Goal: Information Seeking & Learning: Check status

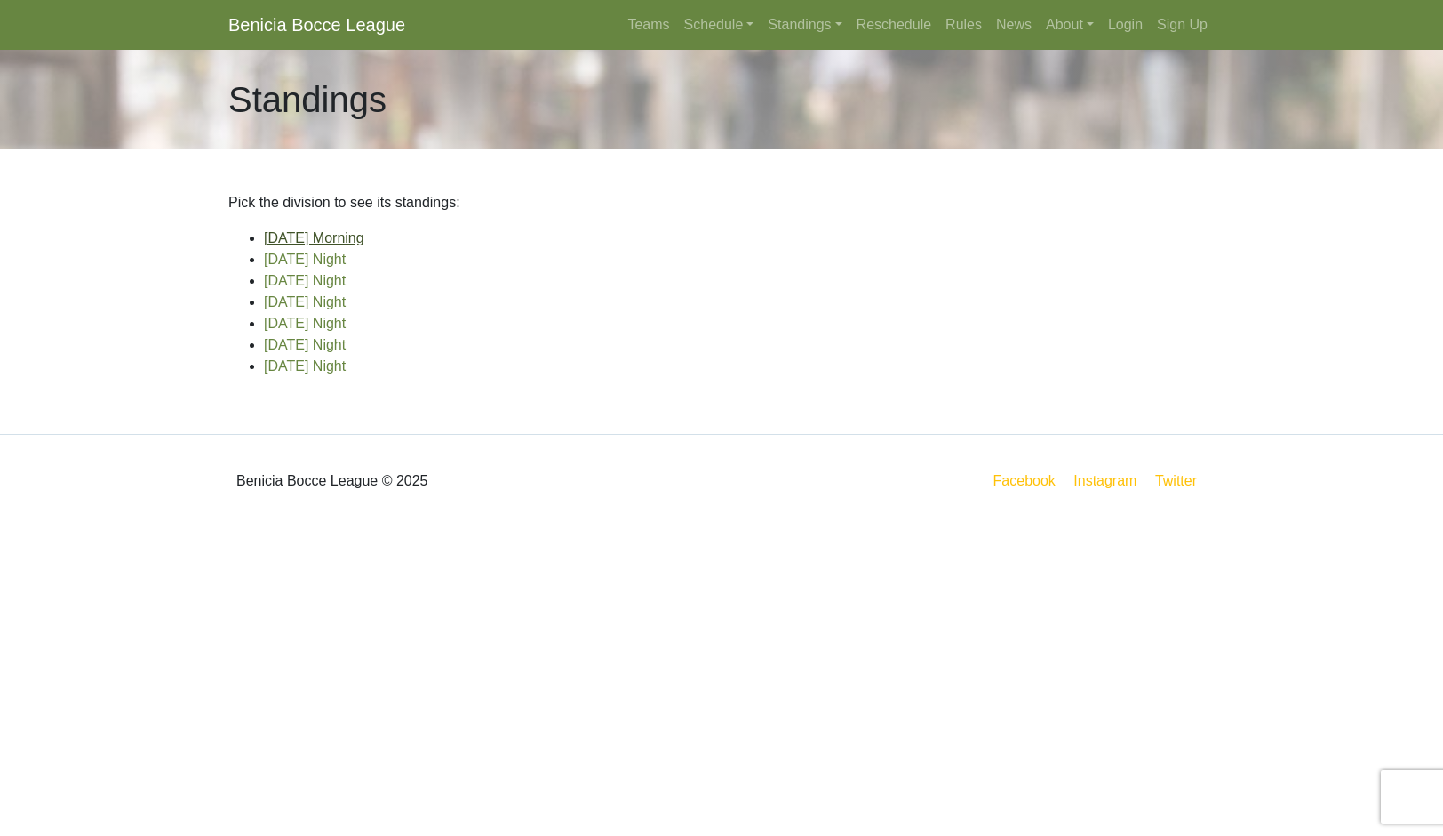
click at [364, 245] on link "[DATE] Morning" at bounding box center [314, 237] width 100 height 15
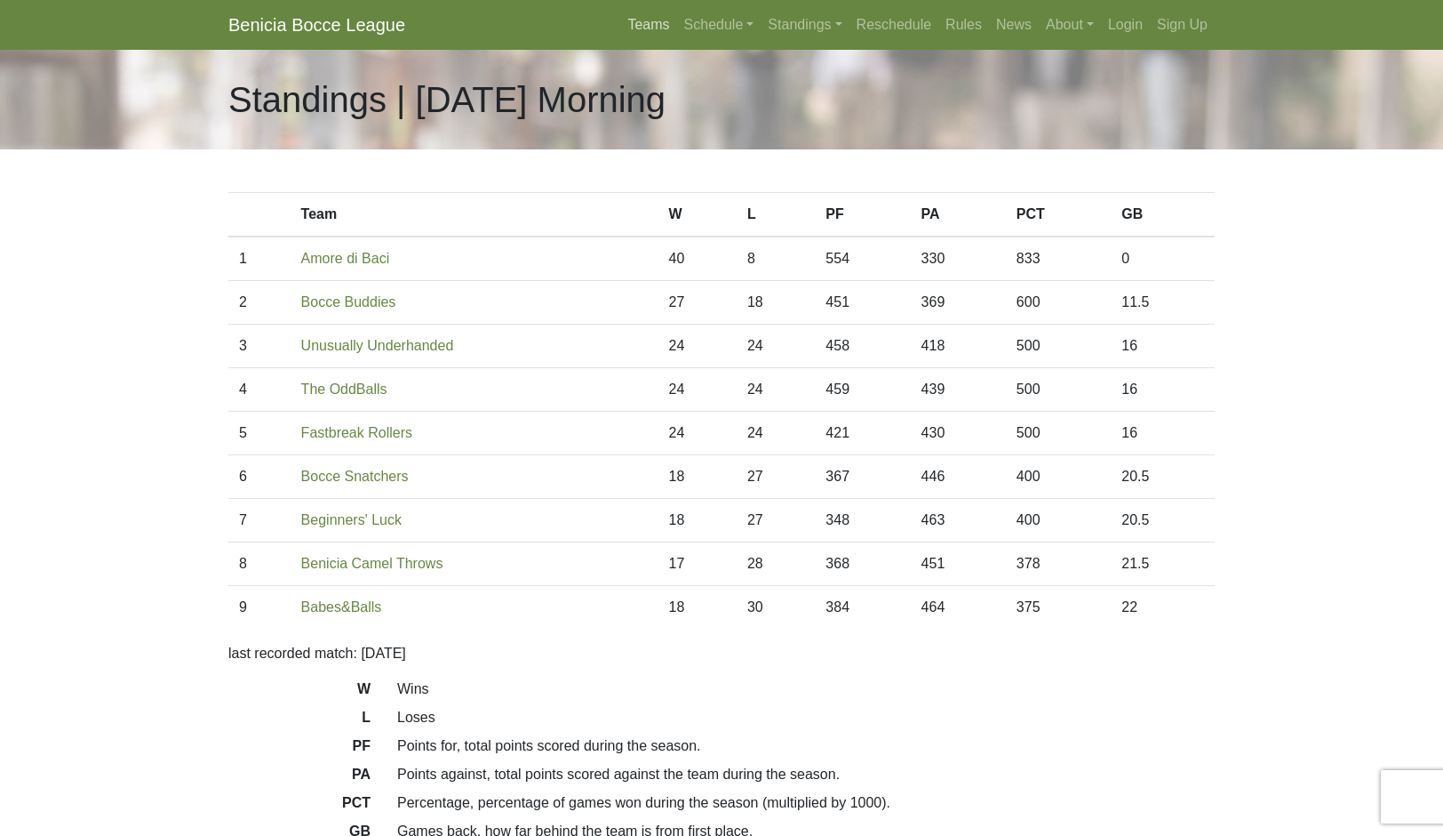
click at [620, 35] on link "Teams" at bounding box center [648, 25] width 56 height 36
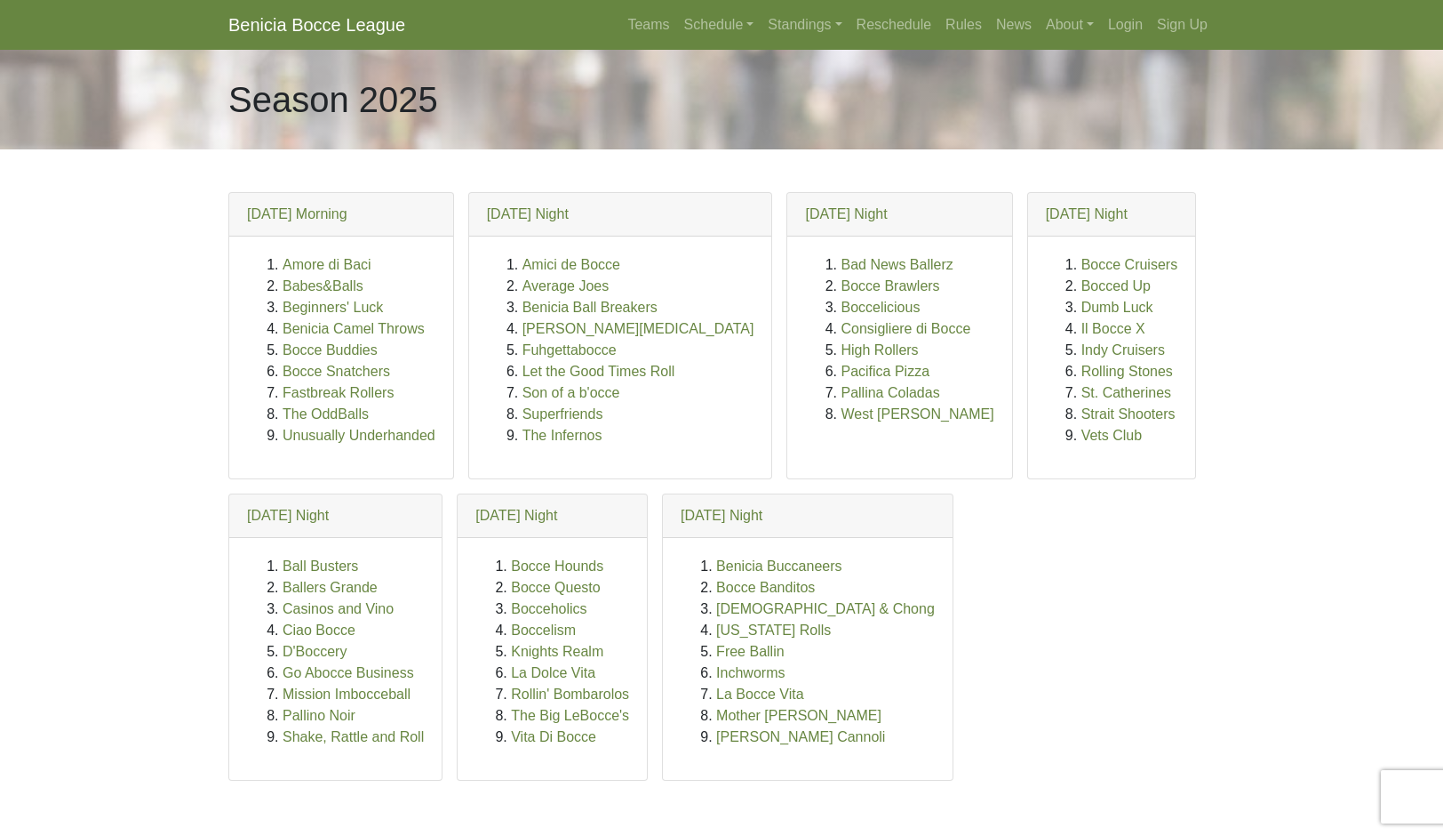
click at [836, 42] on link "Standings" at bounding box center [805, 25] width 88 height 36
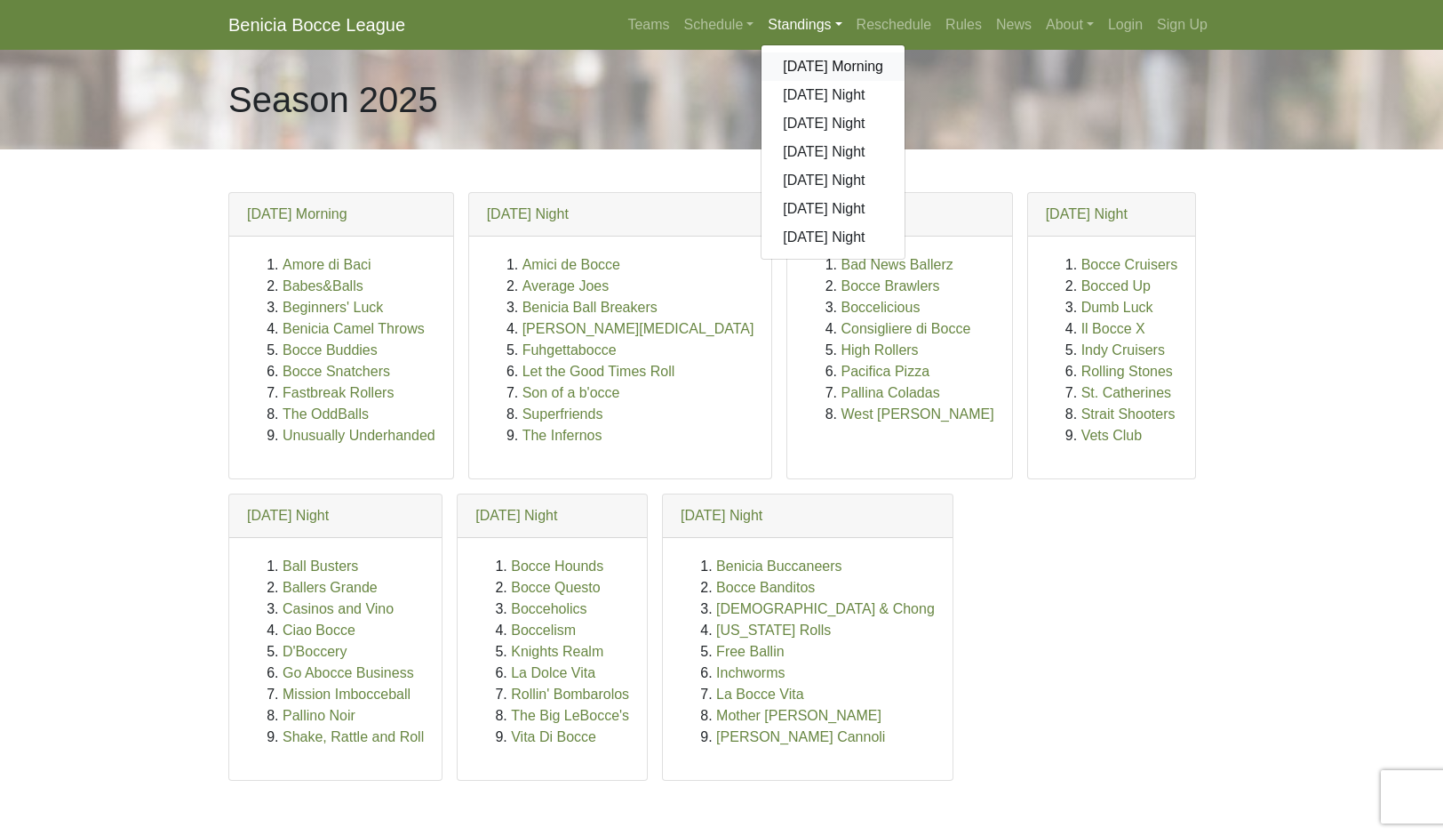
click at [905, 81] on link "[DATE] Morning" at bounding box center [833, 66] width 143 height 28
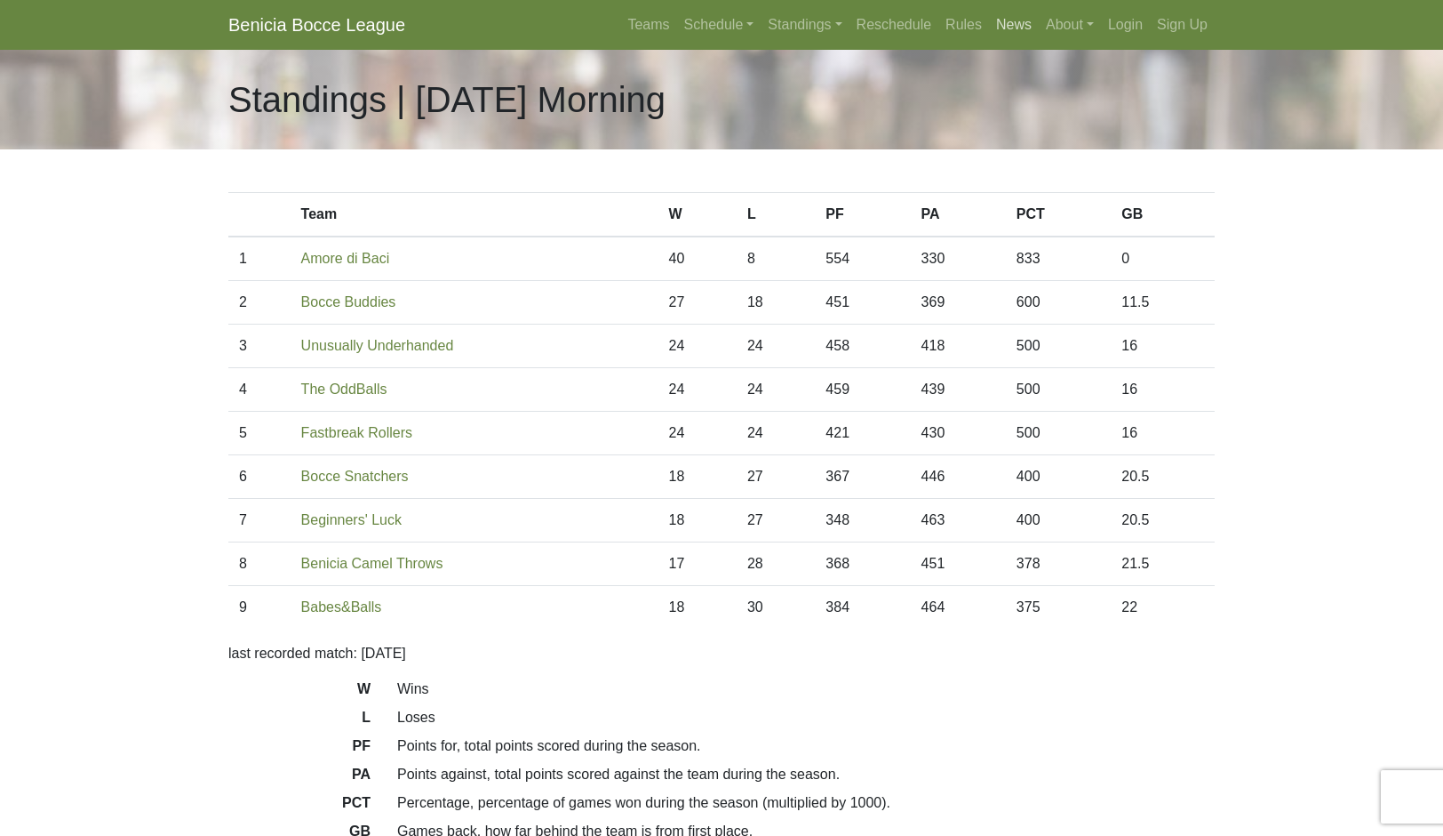
click at [1039, 43] on link "News" at bounding box center [1014, 25] width 50 height 36
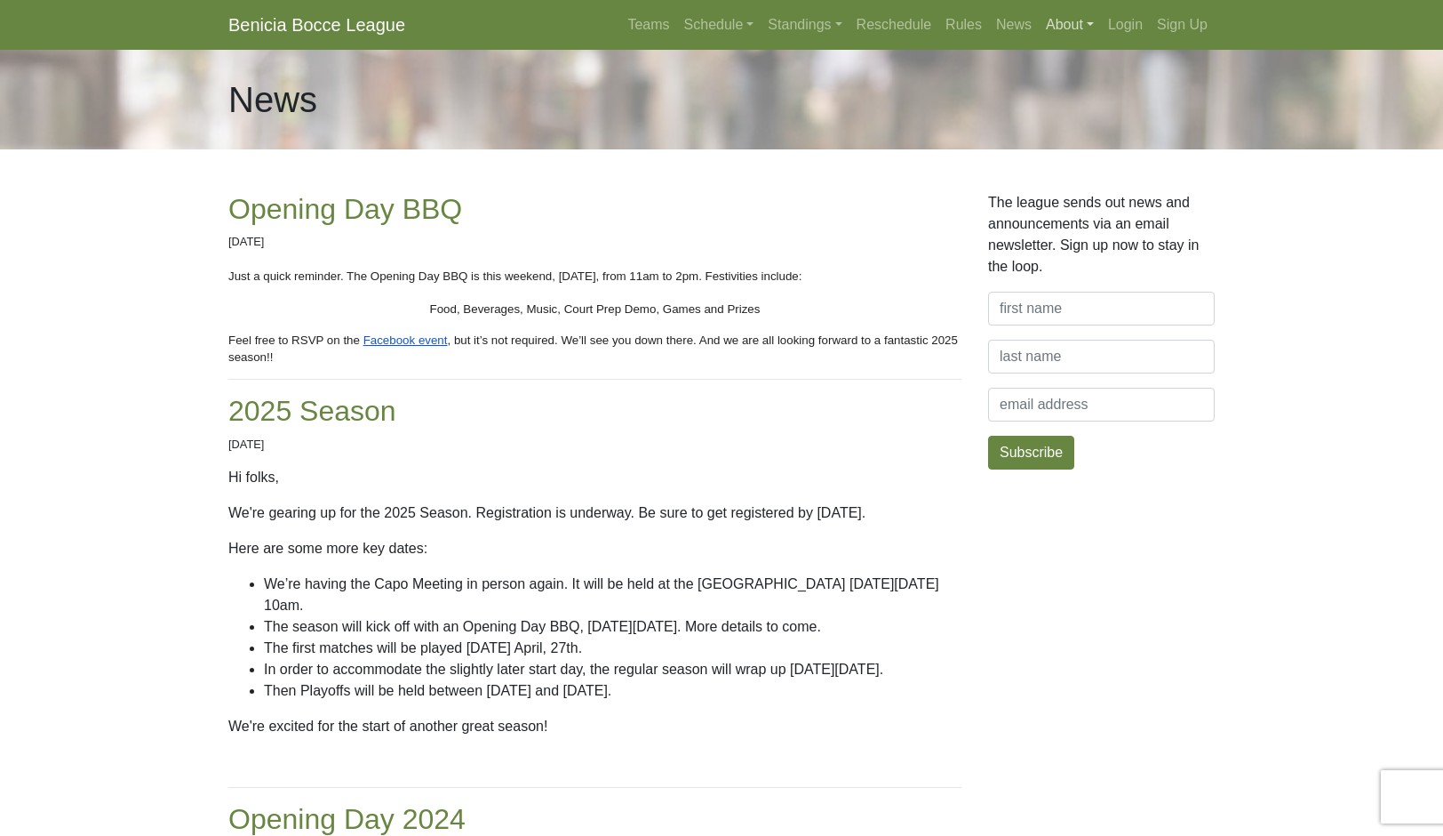
click at [1101, 43] on link "About" at bounding box center [1070, 25] width 62 height 36
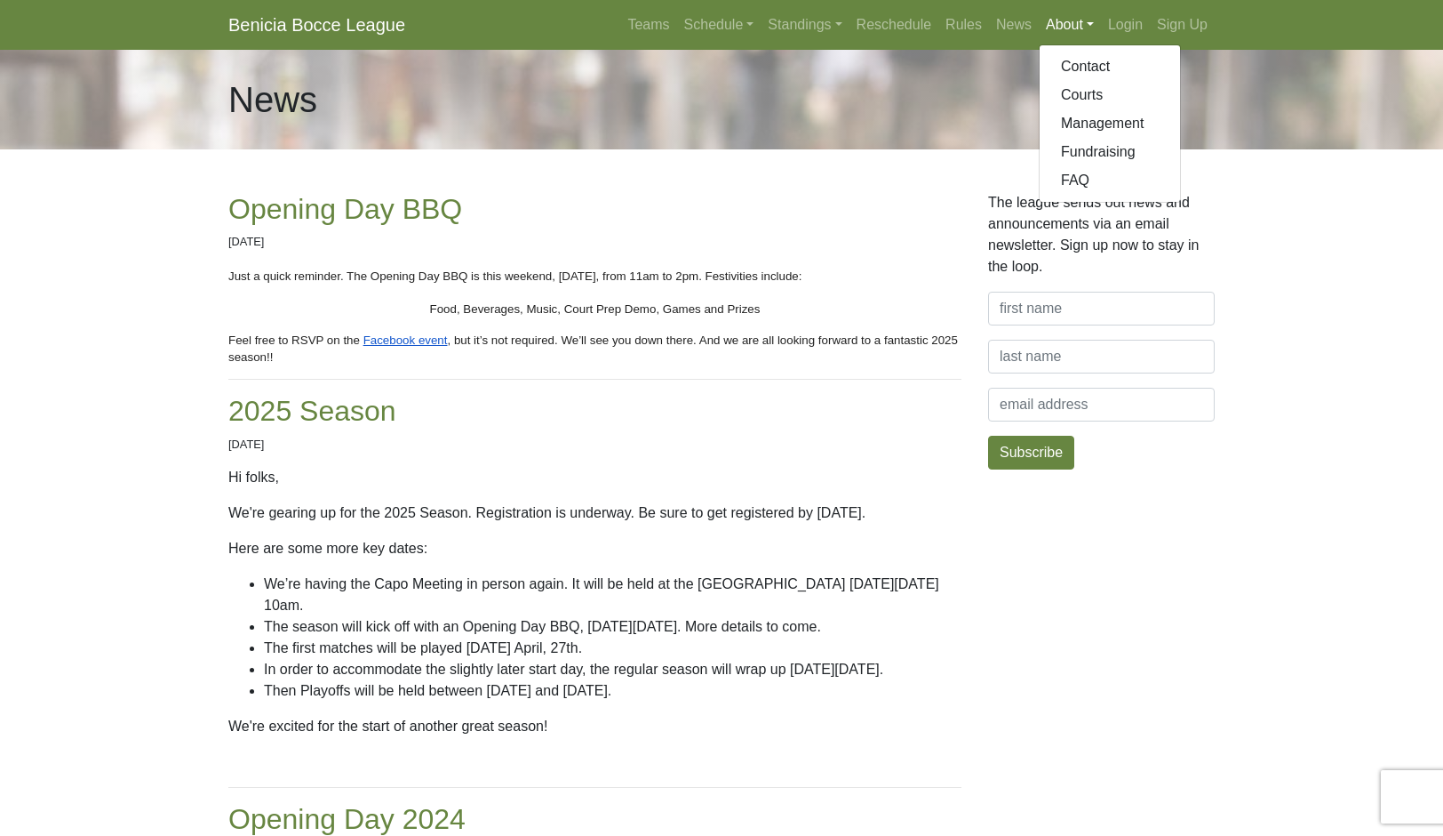
click at [1180, 166] on link "Fundraising" at bounding box center [1110, 152] width 140 height 28
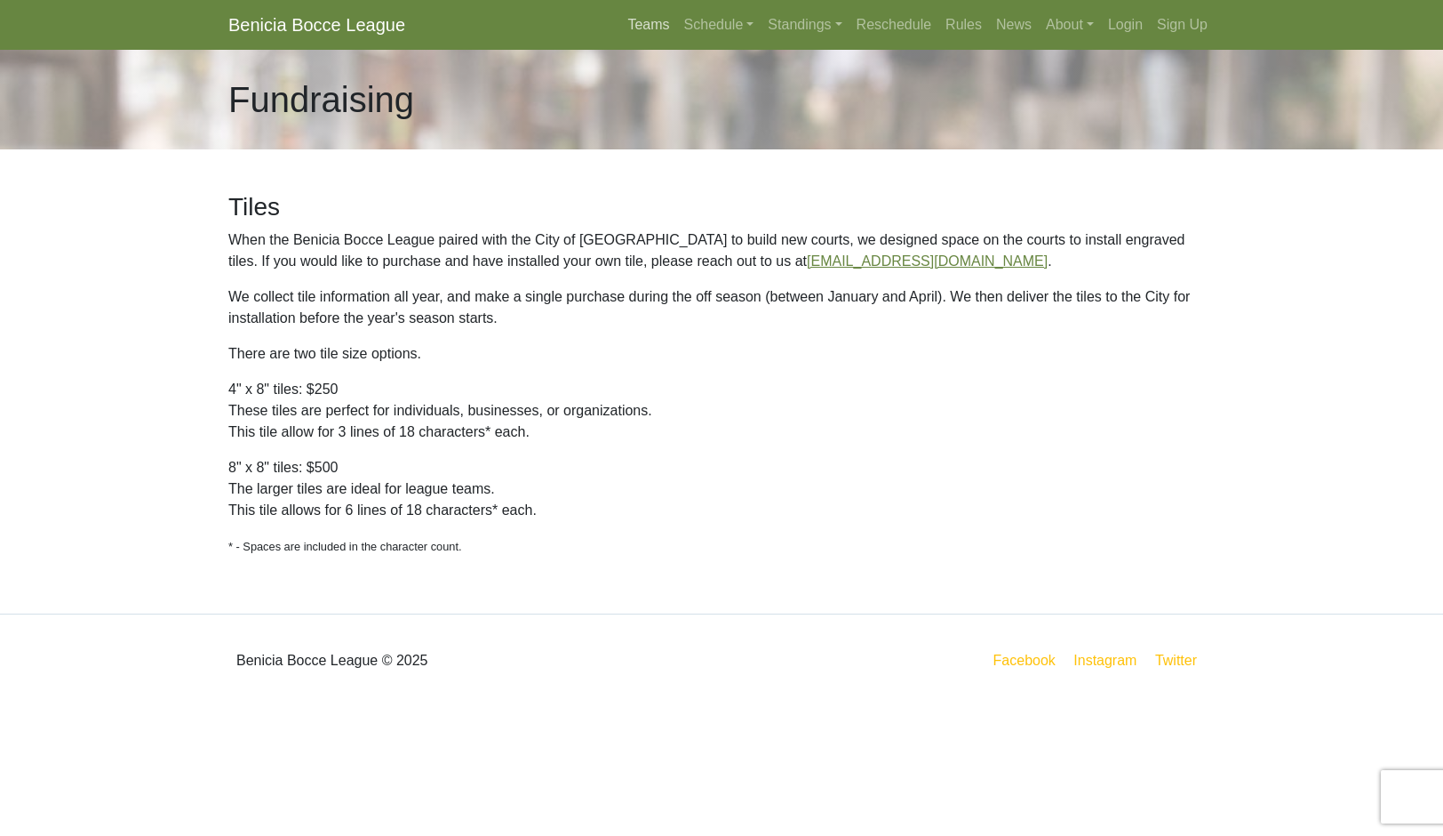
click at [620, 39] on link "Teams" at bounding box center [648, 25] width 56 height 36
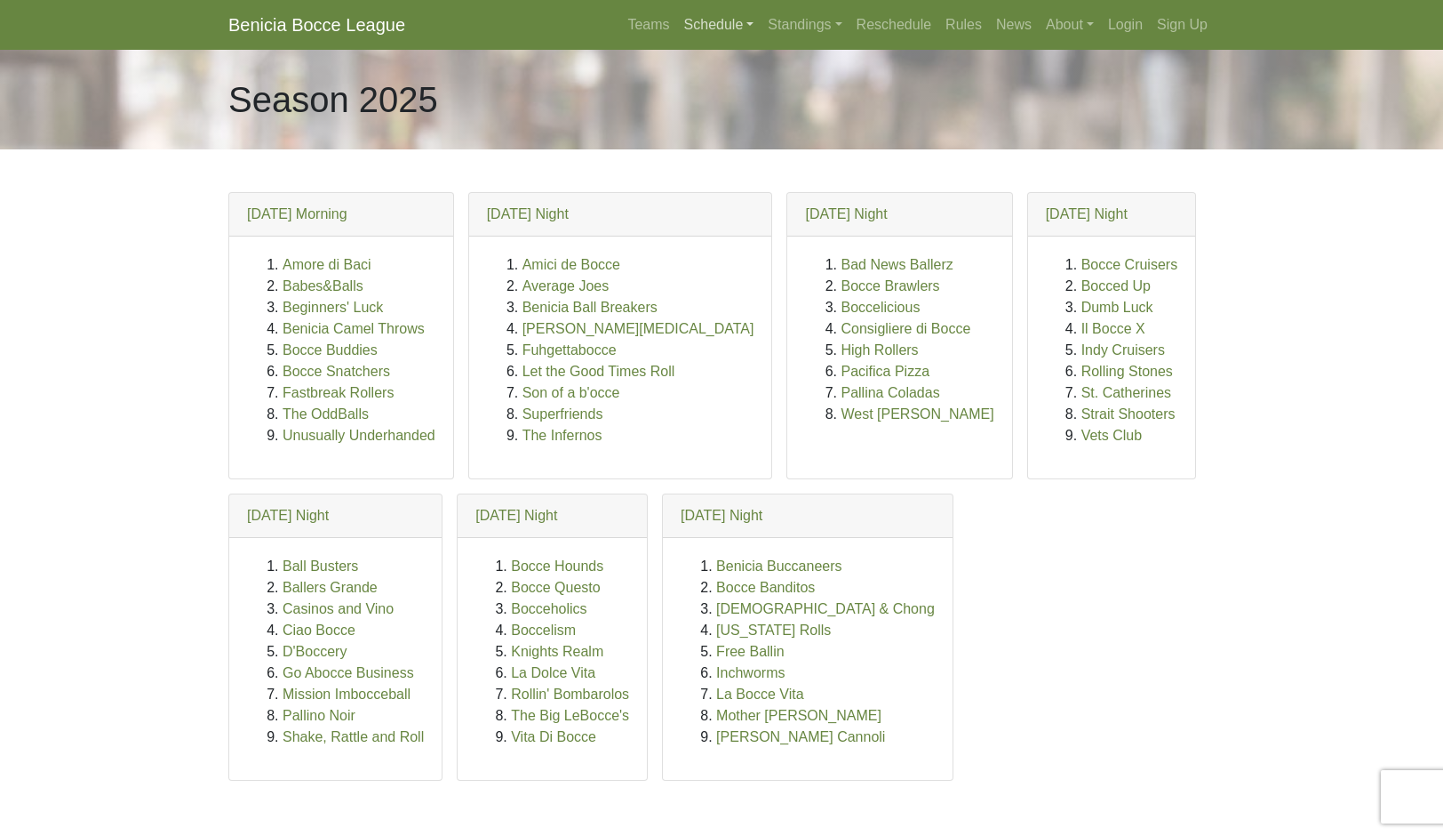
click at [697, 41] on link "Schedule" at bounding box center [719, 25] width 84 height 36
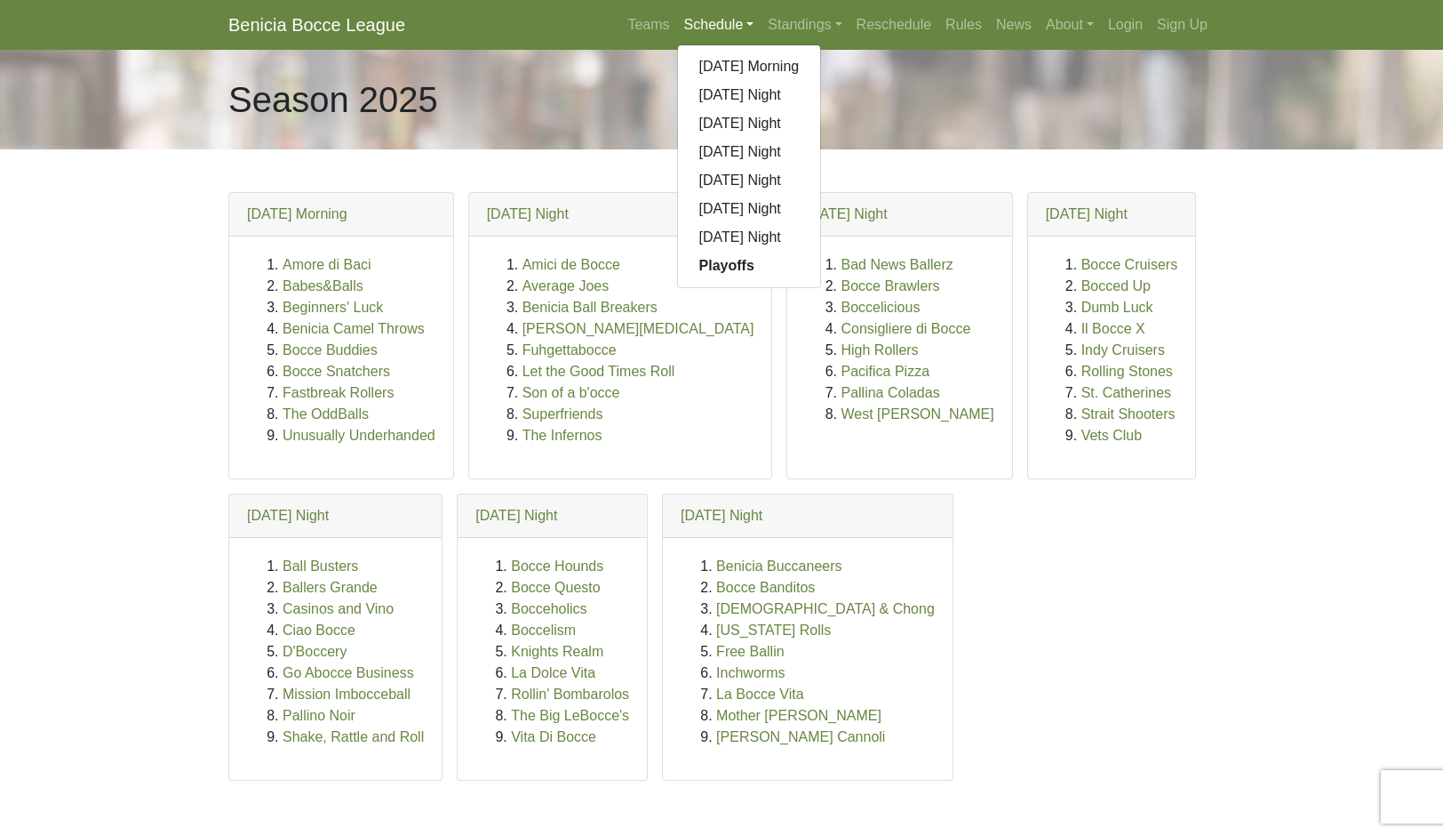
click at [798, 81] on link "[DATE] Morning" at bounding box center [749, 66] width 143 height 28
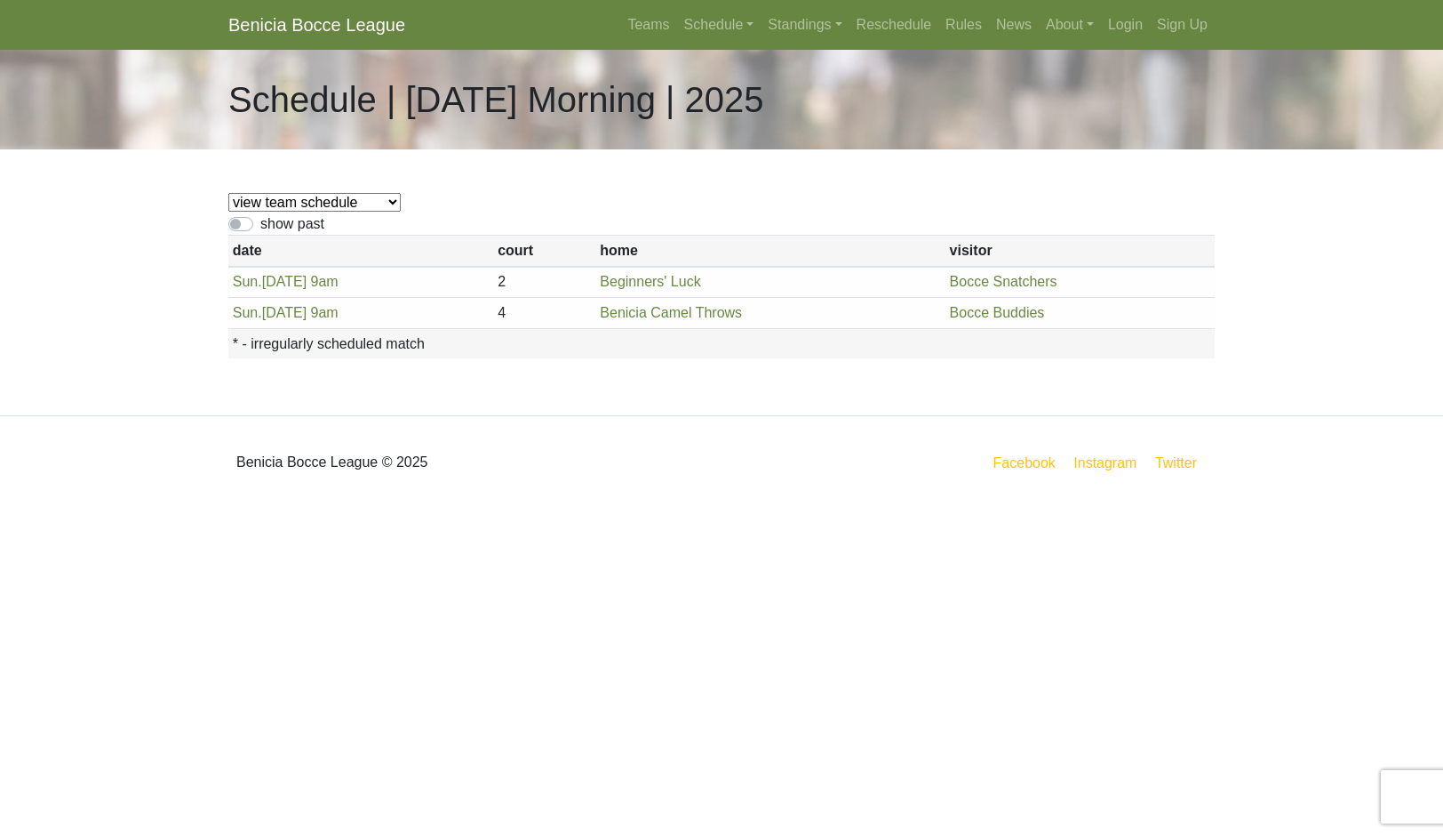
click at [1270, 508] on body "Benicia Bocce League Teams Schedule Sunday Morning Sunday Night Monday Night Tu…" at bounding box center [721, 254] width 1443 height 508
click at [620, 36] on link "Teams" at bounding box center [648, 25] width 56 height 36
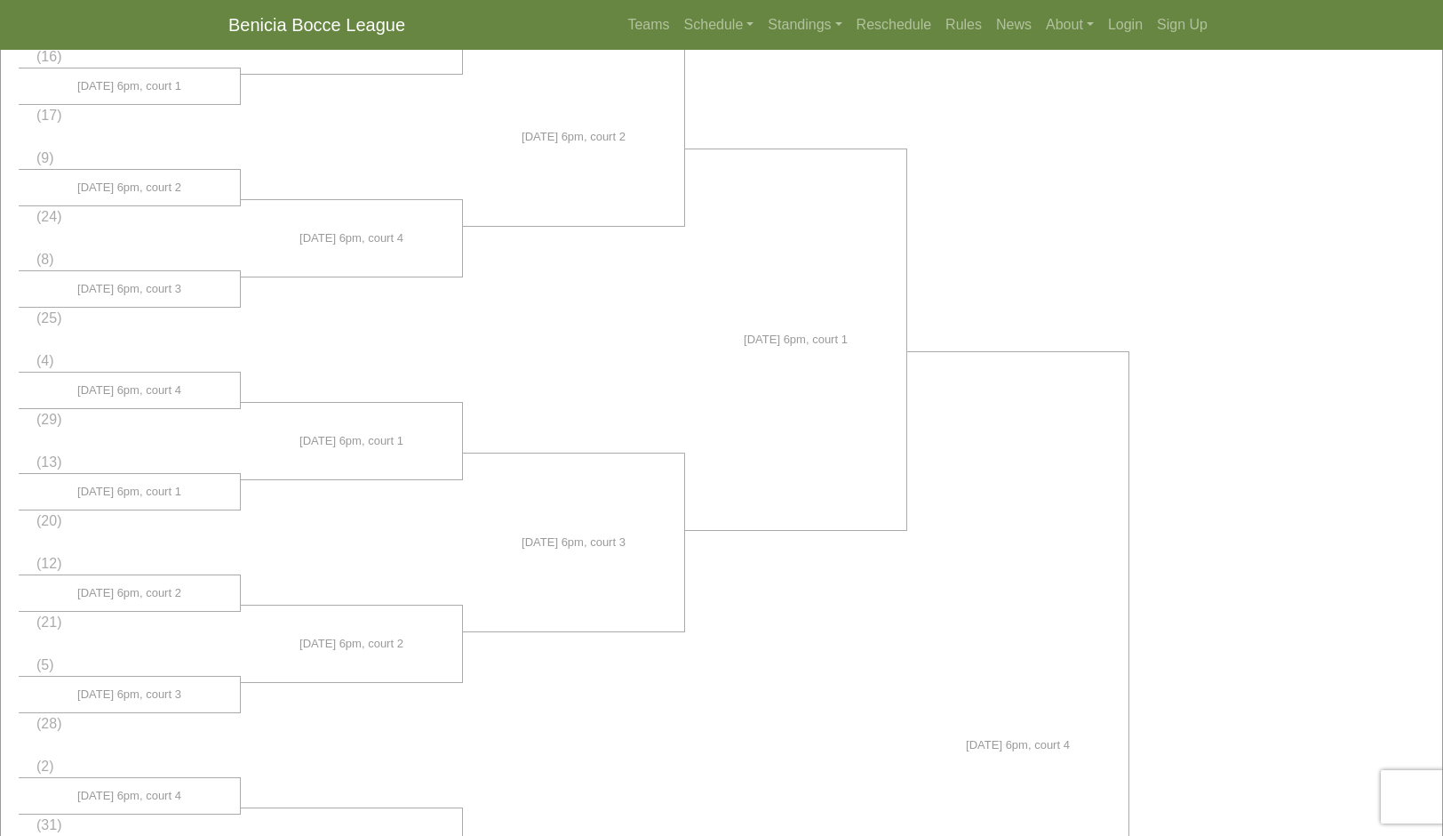
scroll to position [325, 0]
click at [681, 36] on link "Schedule" at bounding box center [719, 25] width 84 height 36
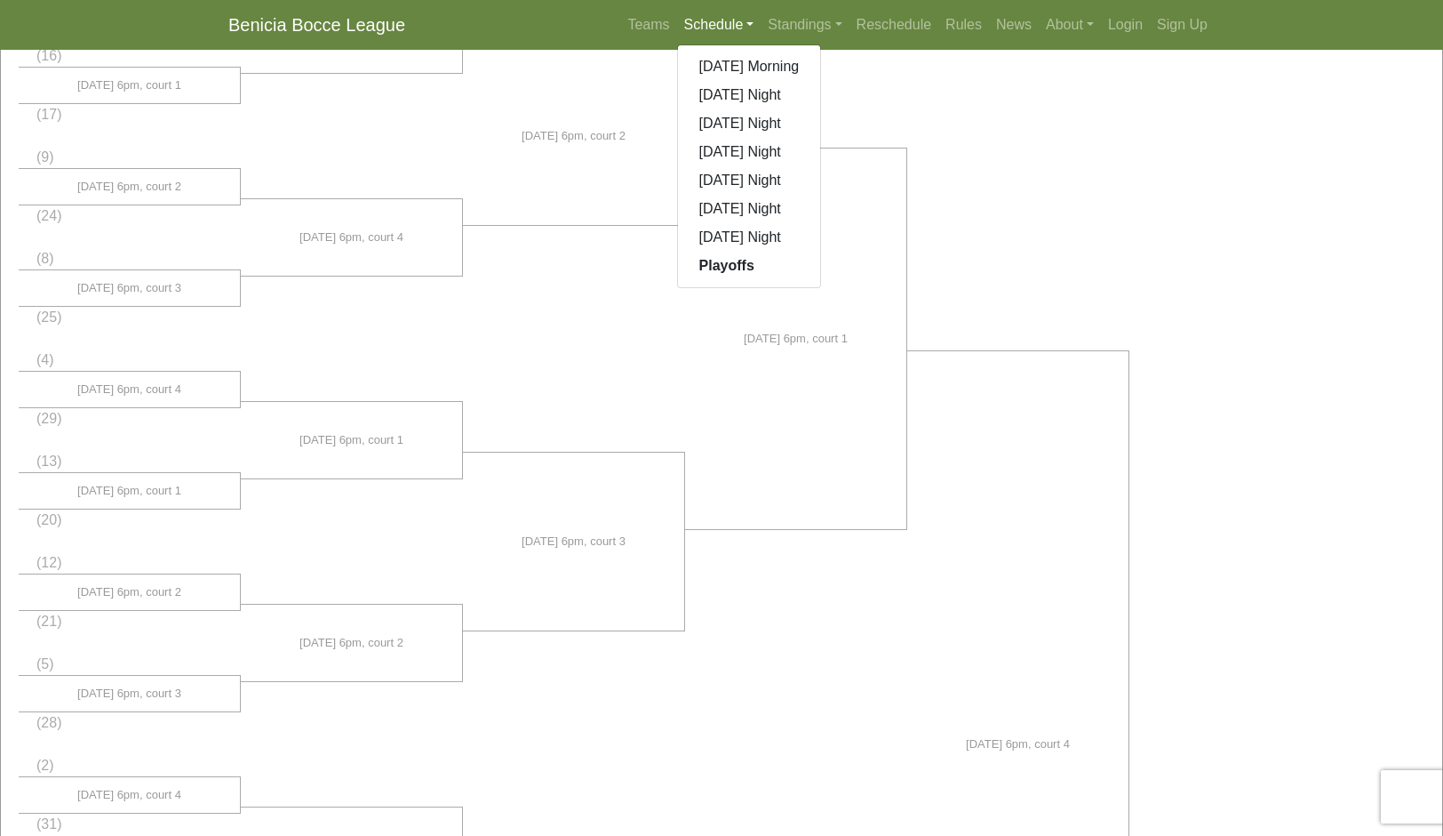
click at [772, 109] on link "[DATE] Night" at bounding box center [749, 95] width 143 height 28
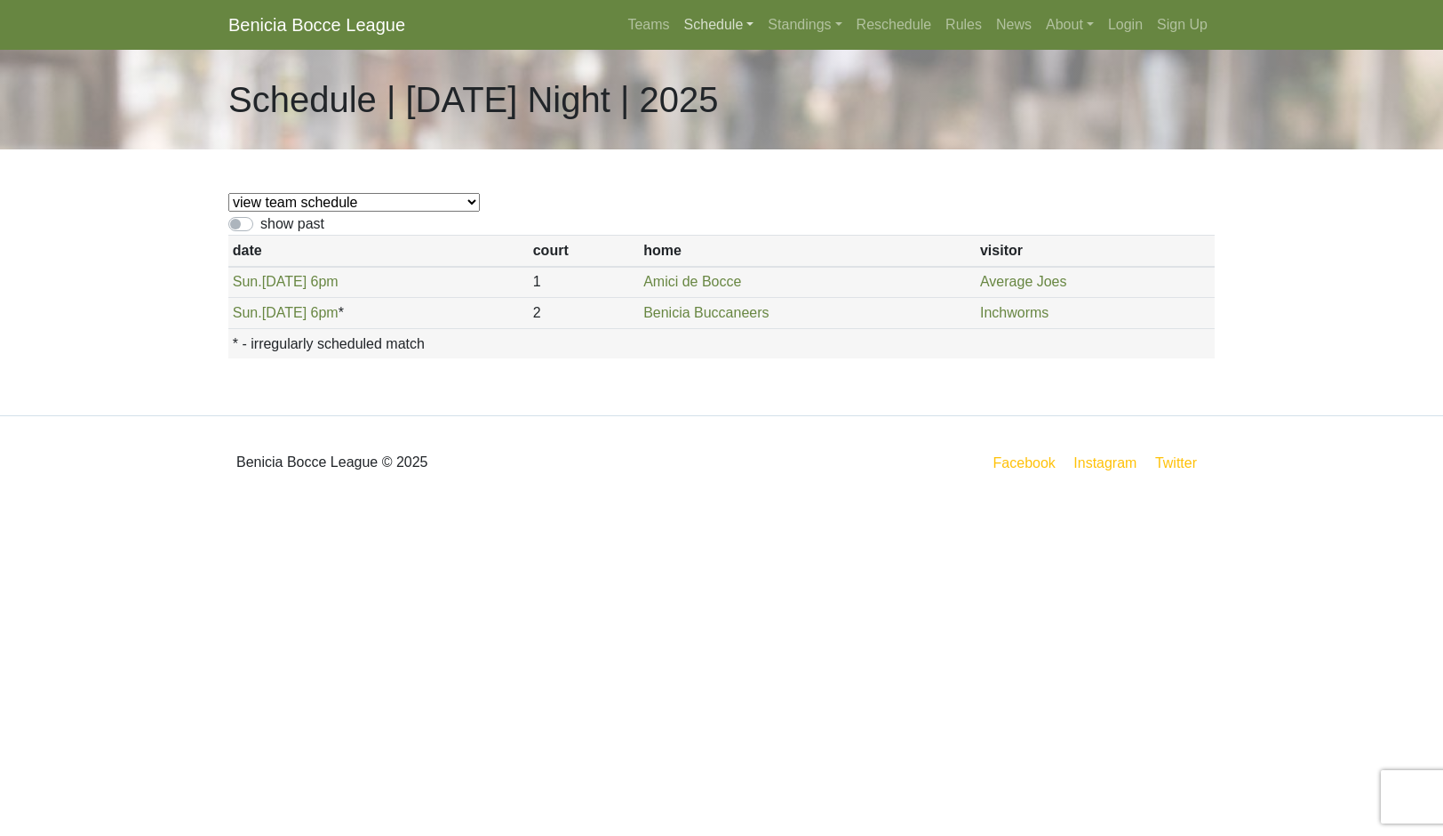
click at [692, 30] on link "Schedule" at bounding box center [719, 25] width 84 height 36
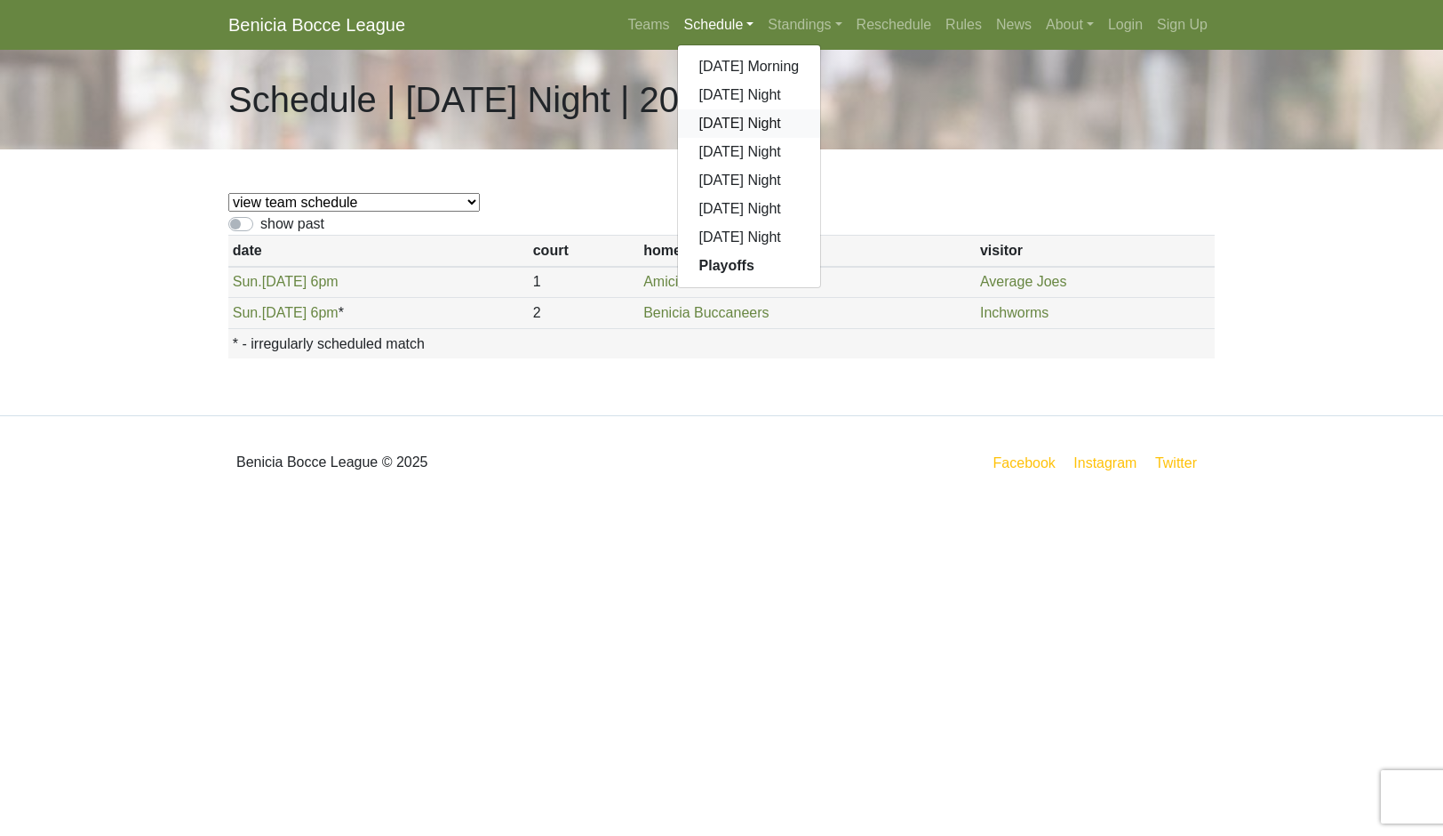
click at [780, 138] on link "[DATE] Night" at bounding box center [749, 123] width 143 height 28
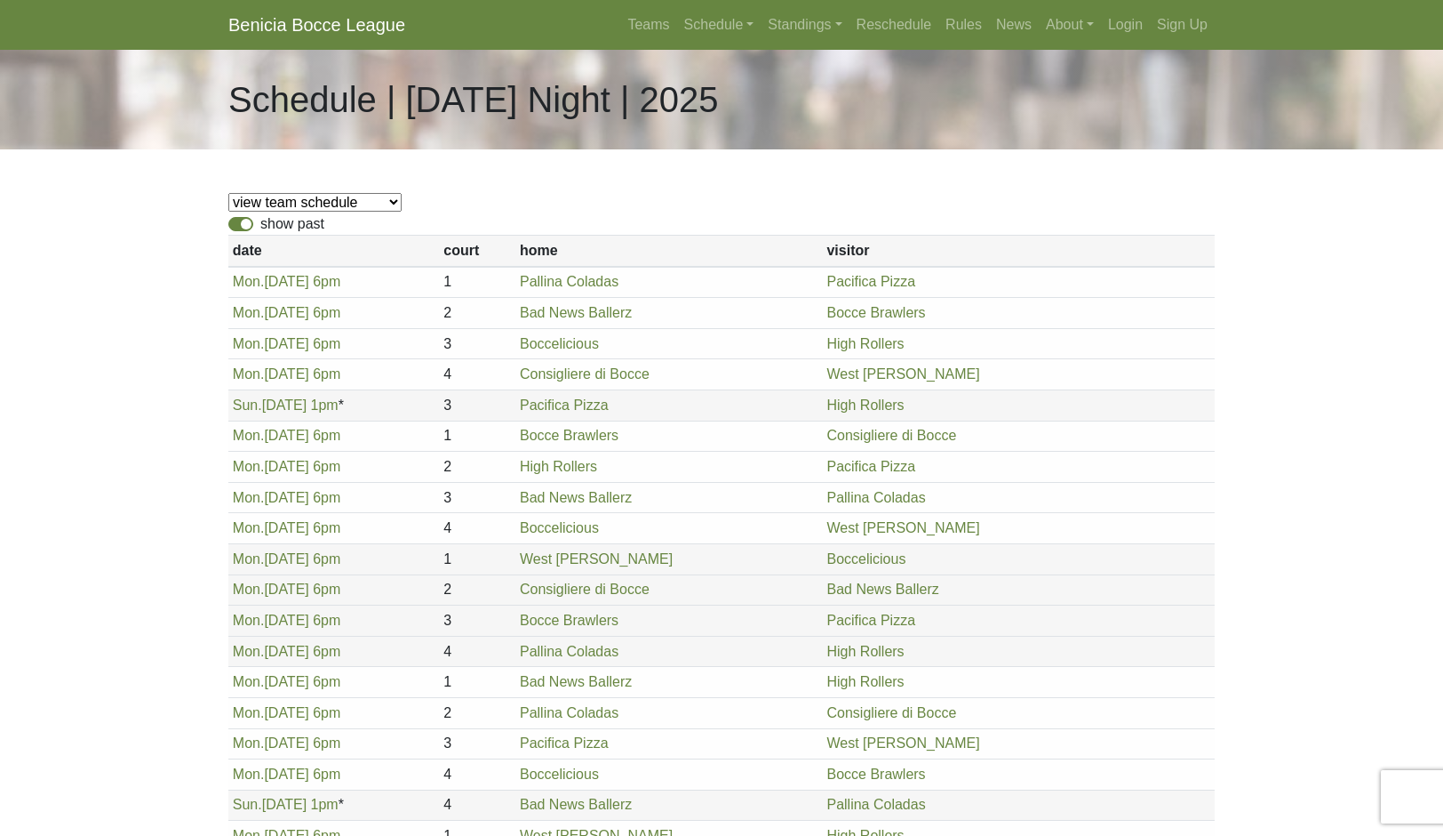
click at [260, 235] on label "show past" at bounding box center [292, 223] width 64 height 21
click at [260, 225] on input "show past" at bounding box center [266, 219] width 12 height 12
checkbox input "false"
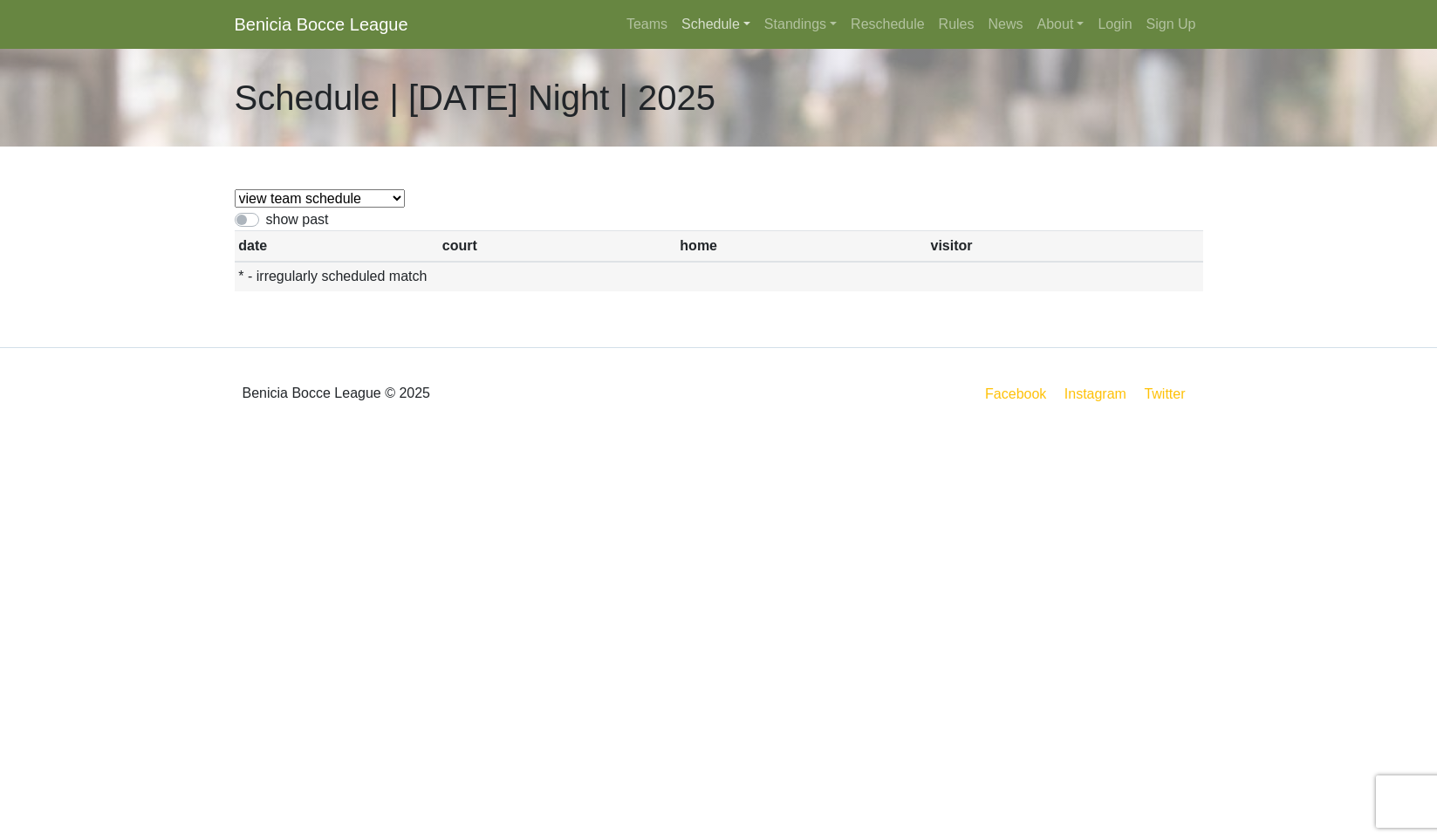
click at [703, 36] on link "Schedule" at bounding box center [716, 25] width 82 height 35
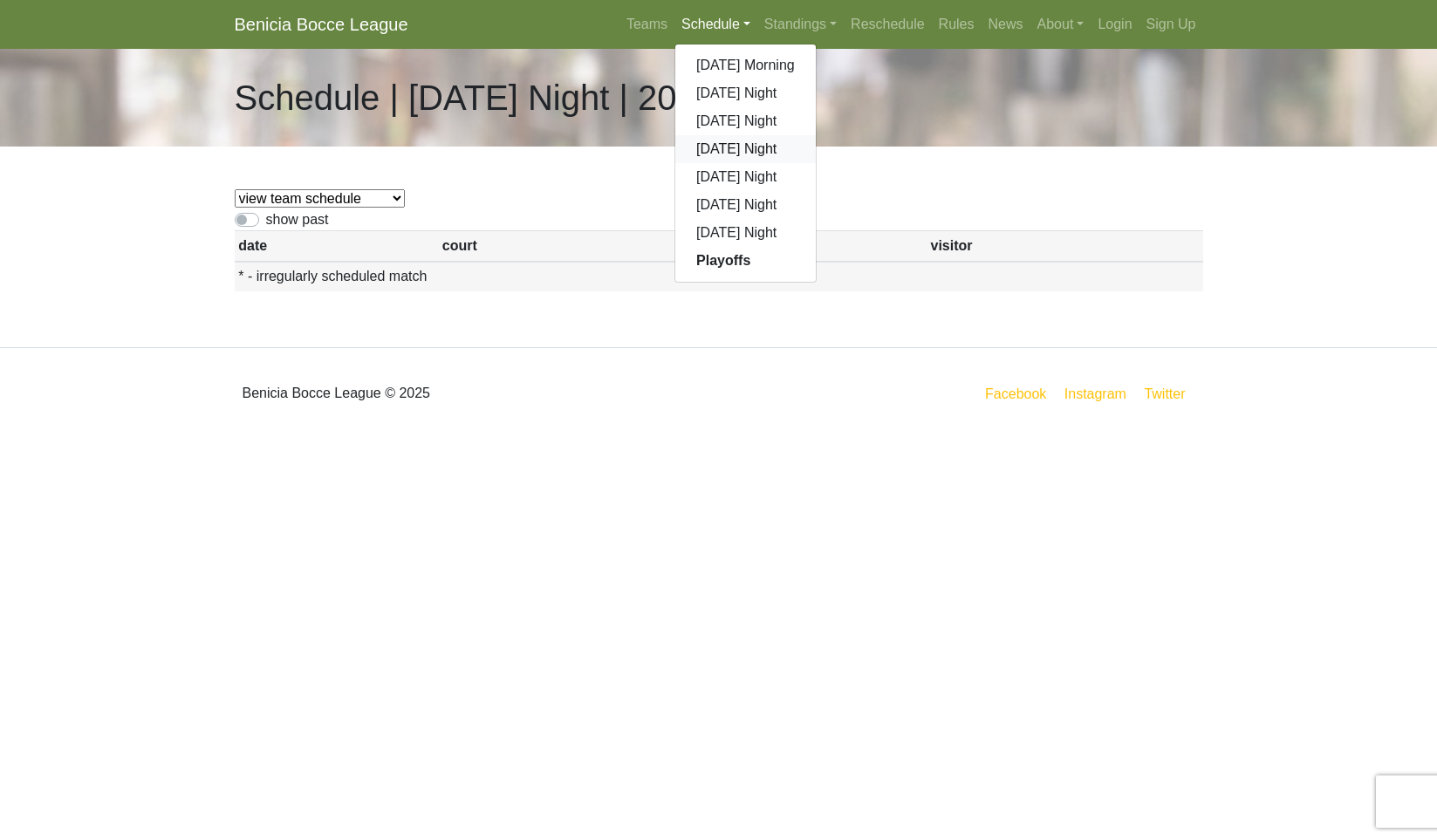
click at [774, 163] on link "[DATE] Night" at bounding box center [745, 149] width 140 height 27
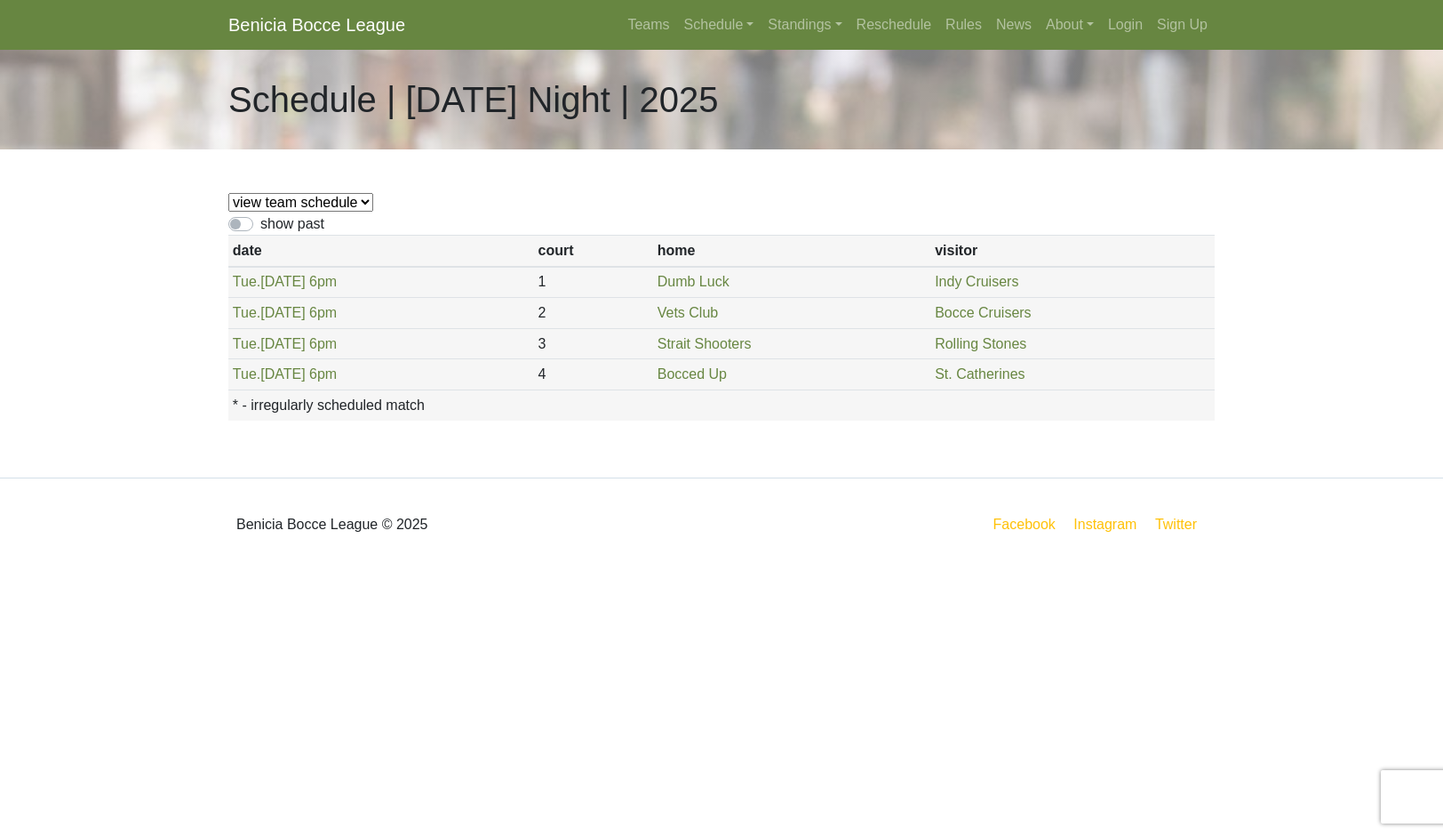
click at [709, 43] on link "Schedule" at bounding box center [719, 25] width 84 height 36
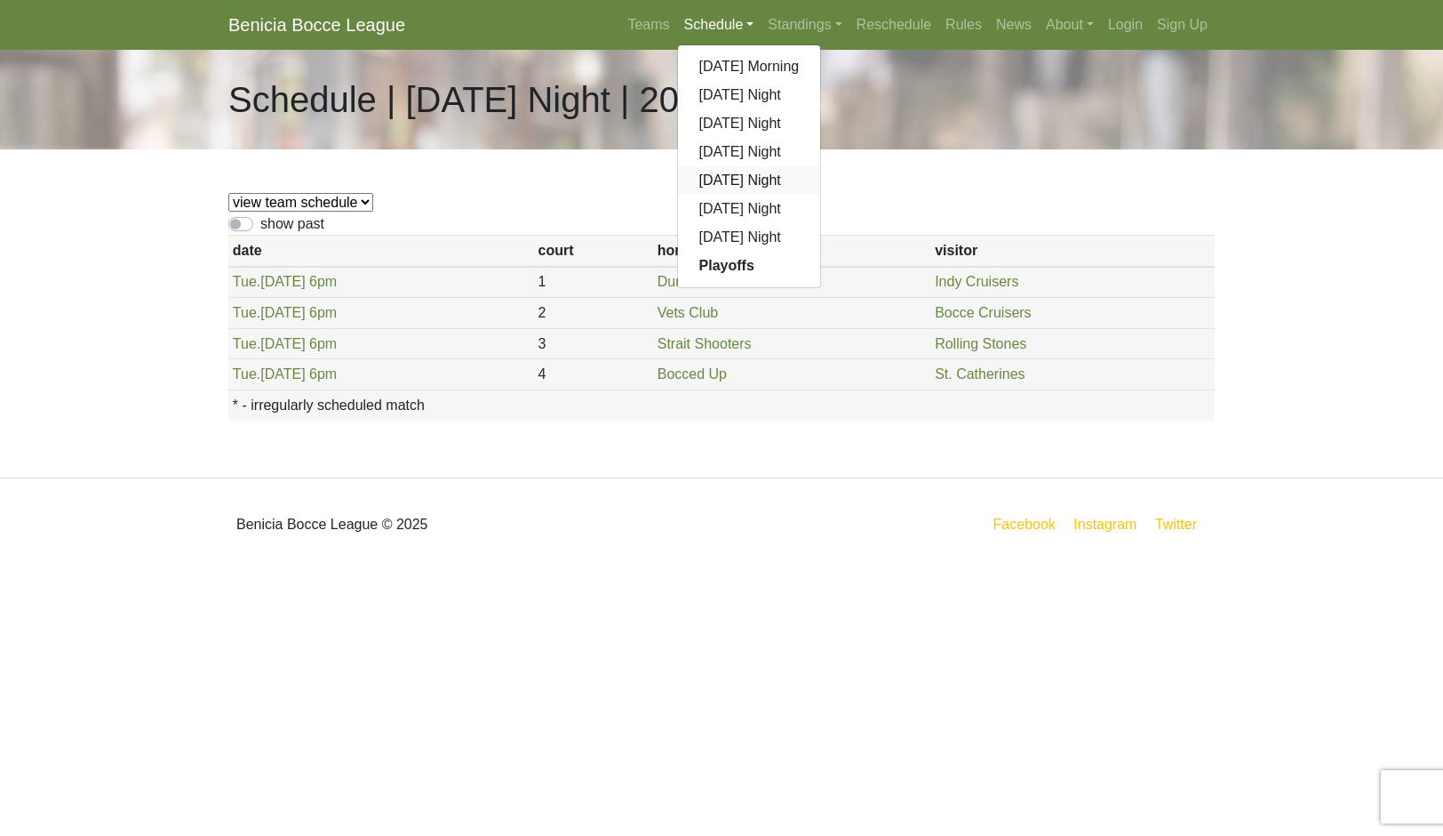
click at [792, 195] on link "[DATE] Night" at bounding box center [749, 180] width 143 height 28
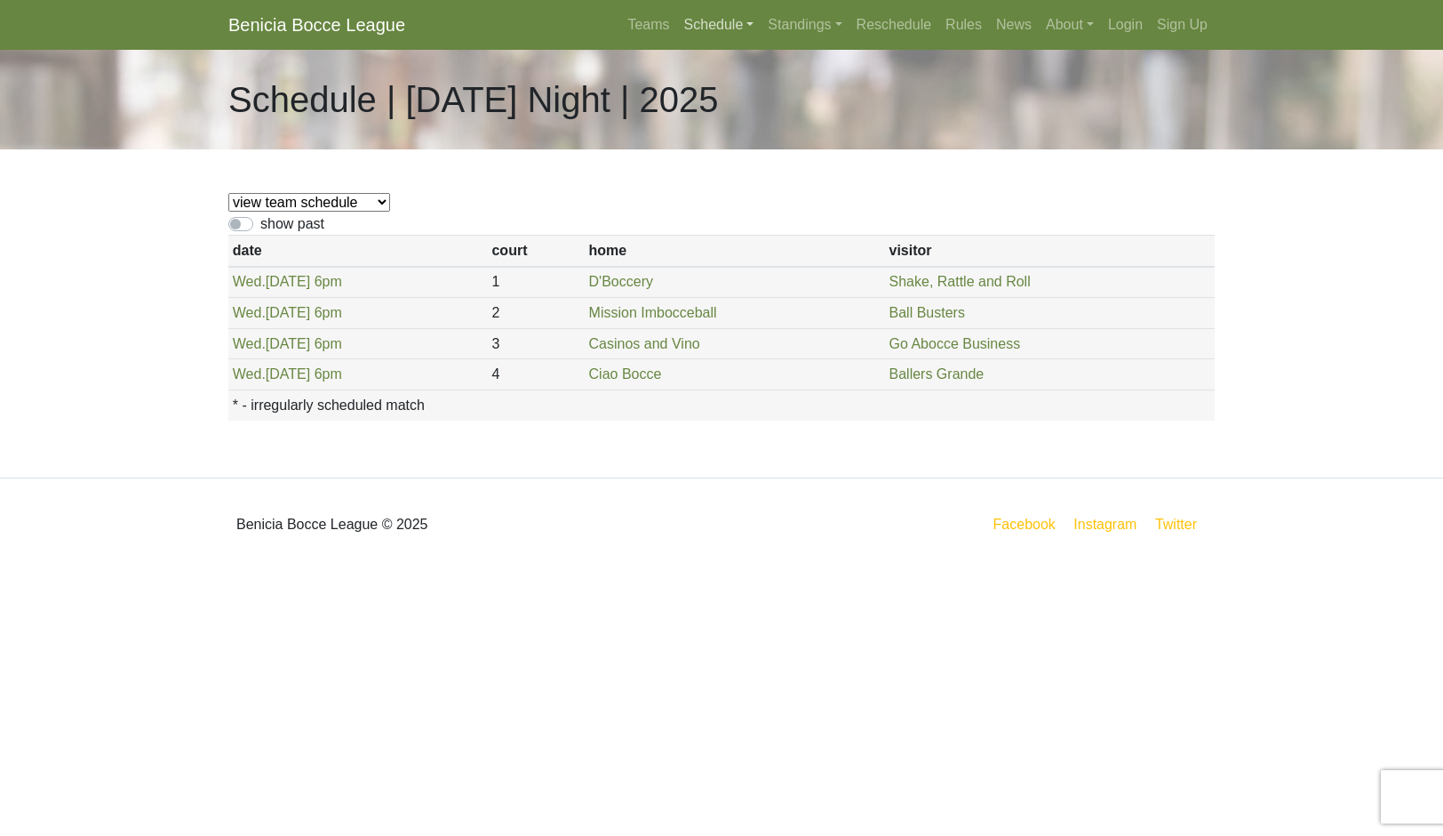
click at [698, 43] on link "Schedule" at bounding box center [719, 25] width 84 height 36
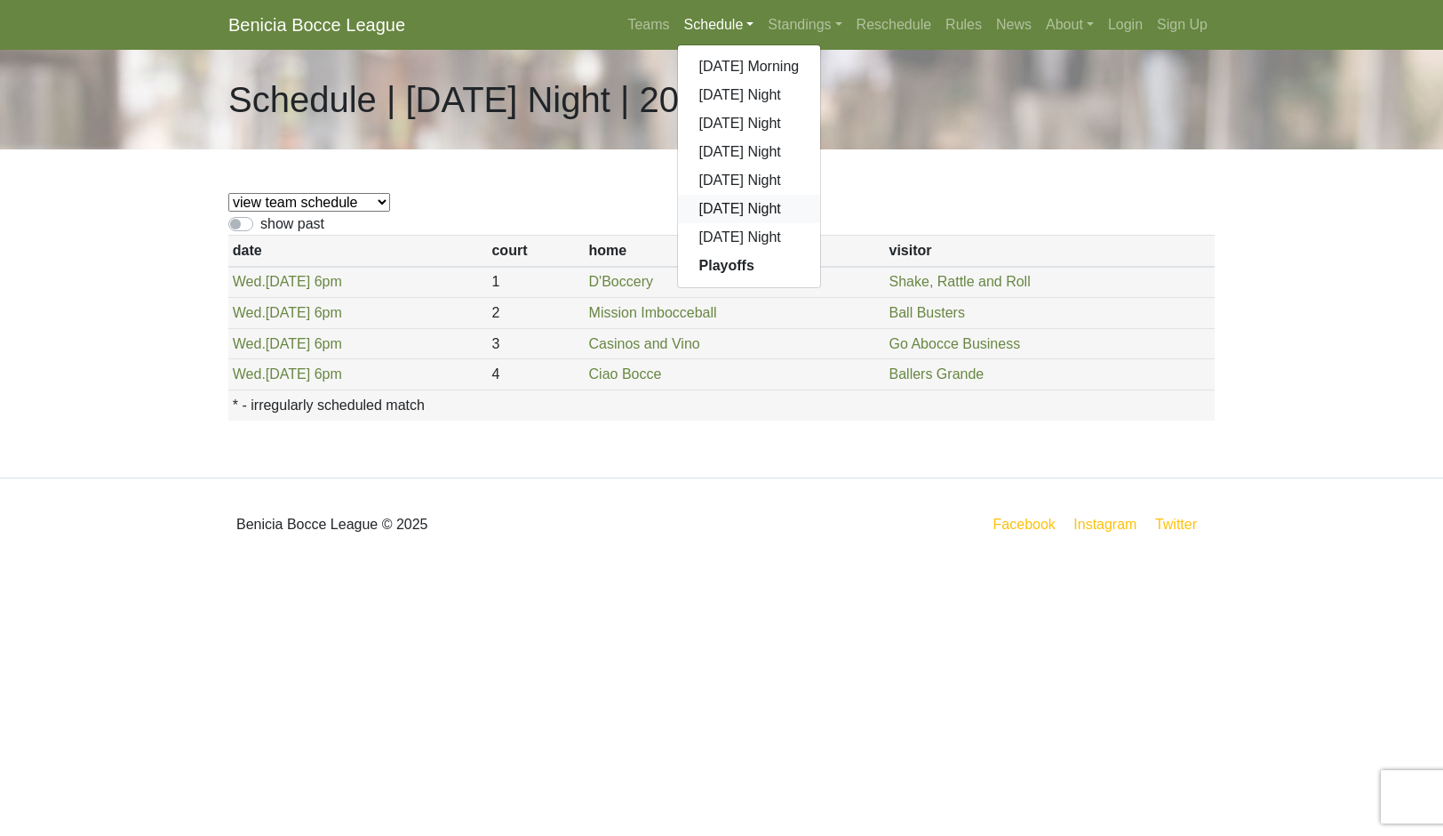
click at [772, 223] on link "[DATE] Night" at bounding box center [749, 209] width 143 height 28
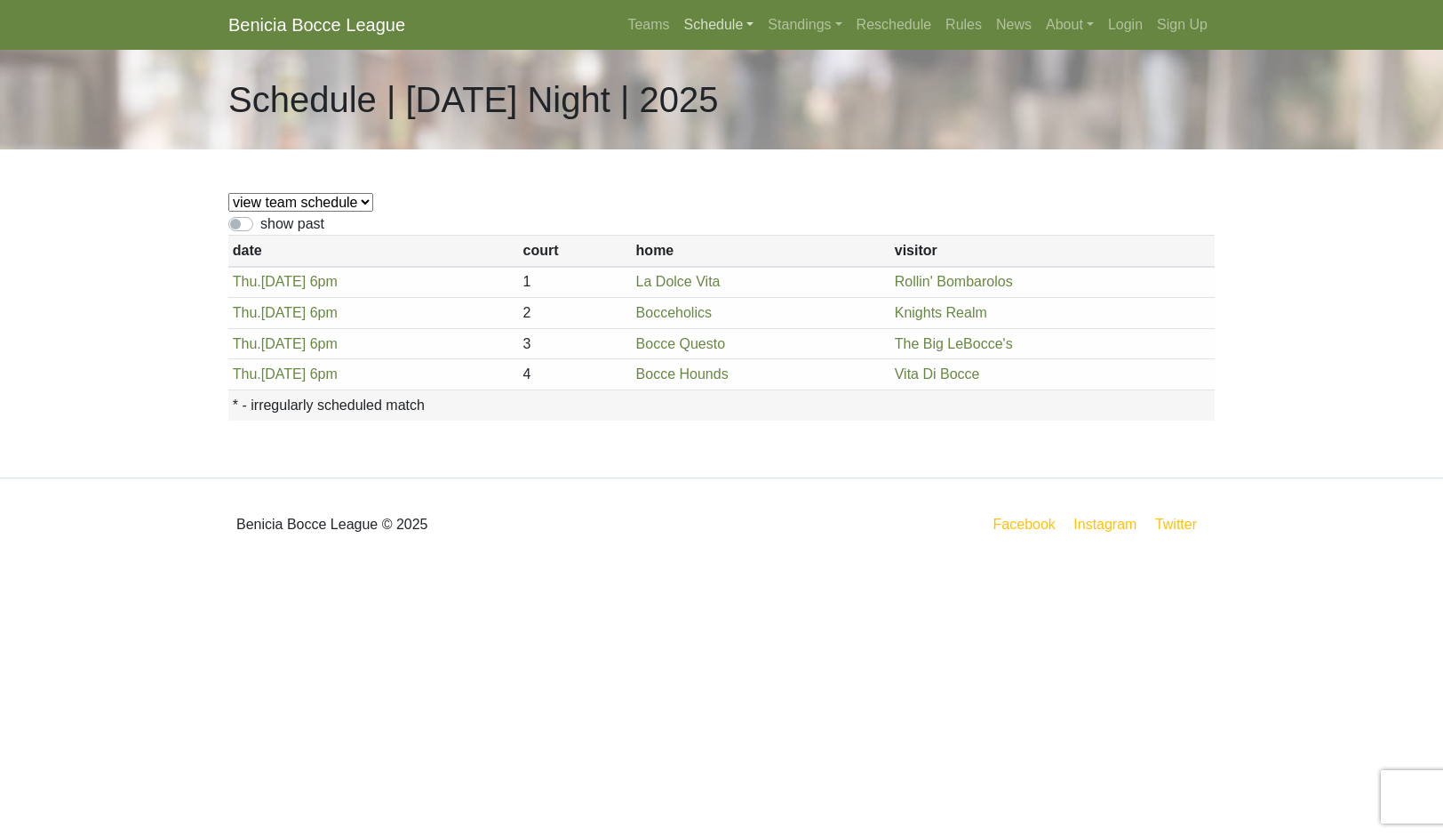
click at [682, 37] on link "Schedule" at bounding box center [719, 25] width 84 height 36
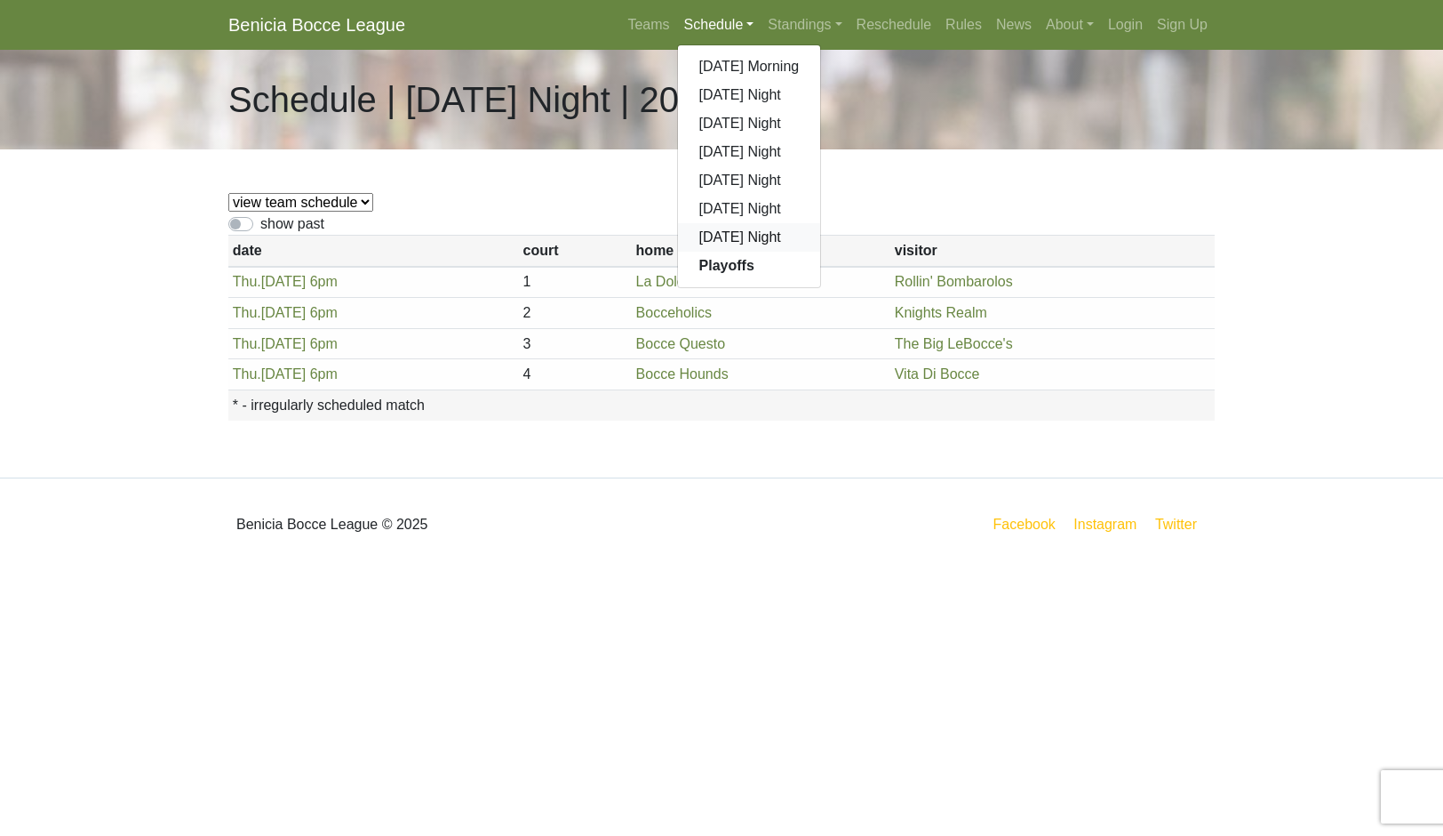
click at [753, 252] on link "[DATE] Night" at bounding box center [749, 237] width 143 height 28
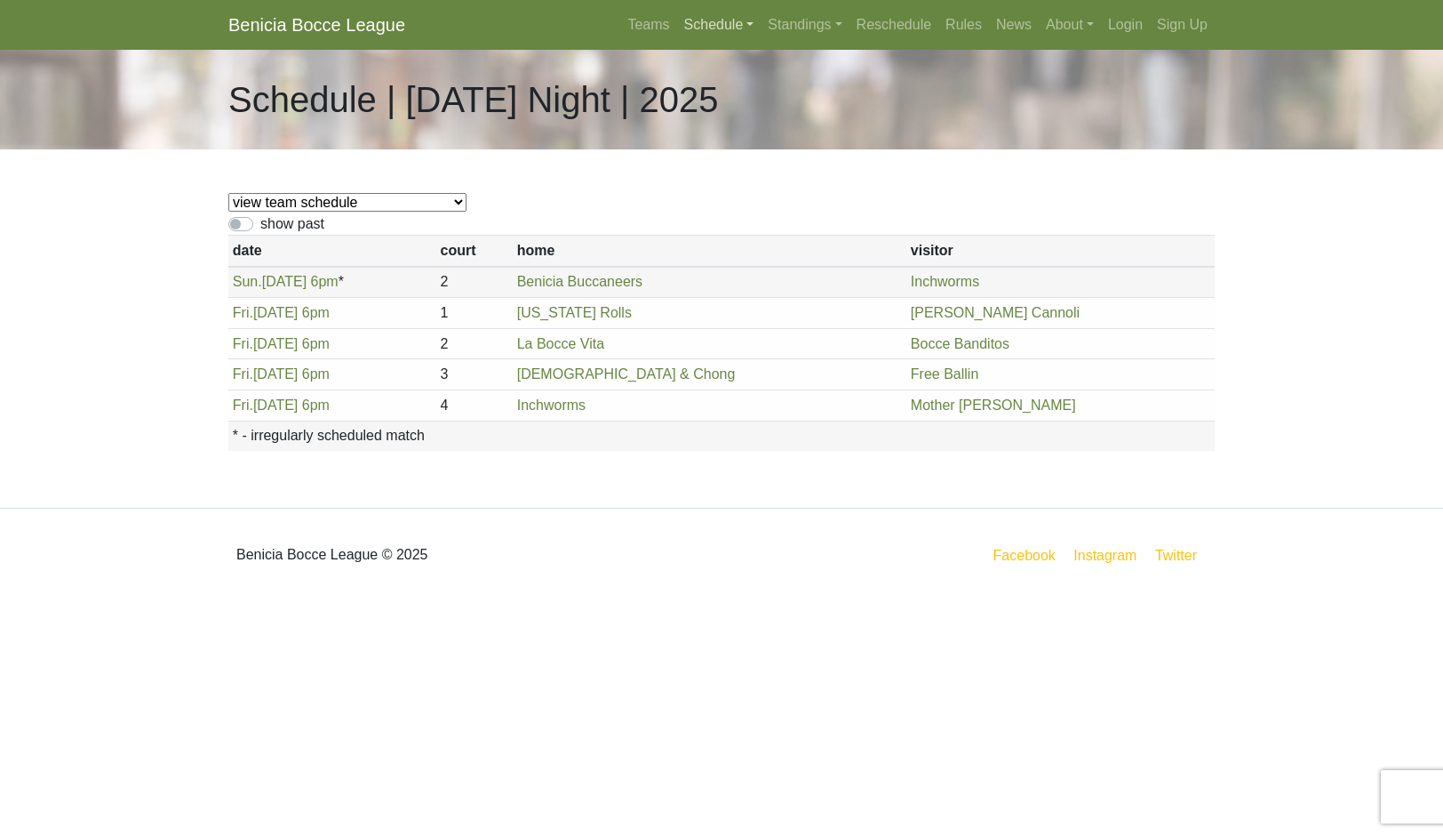
click at [710, 43] on link "Schedule" at bounding box center [719, 25] width 84 height 36
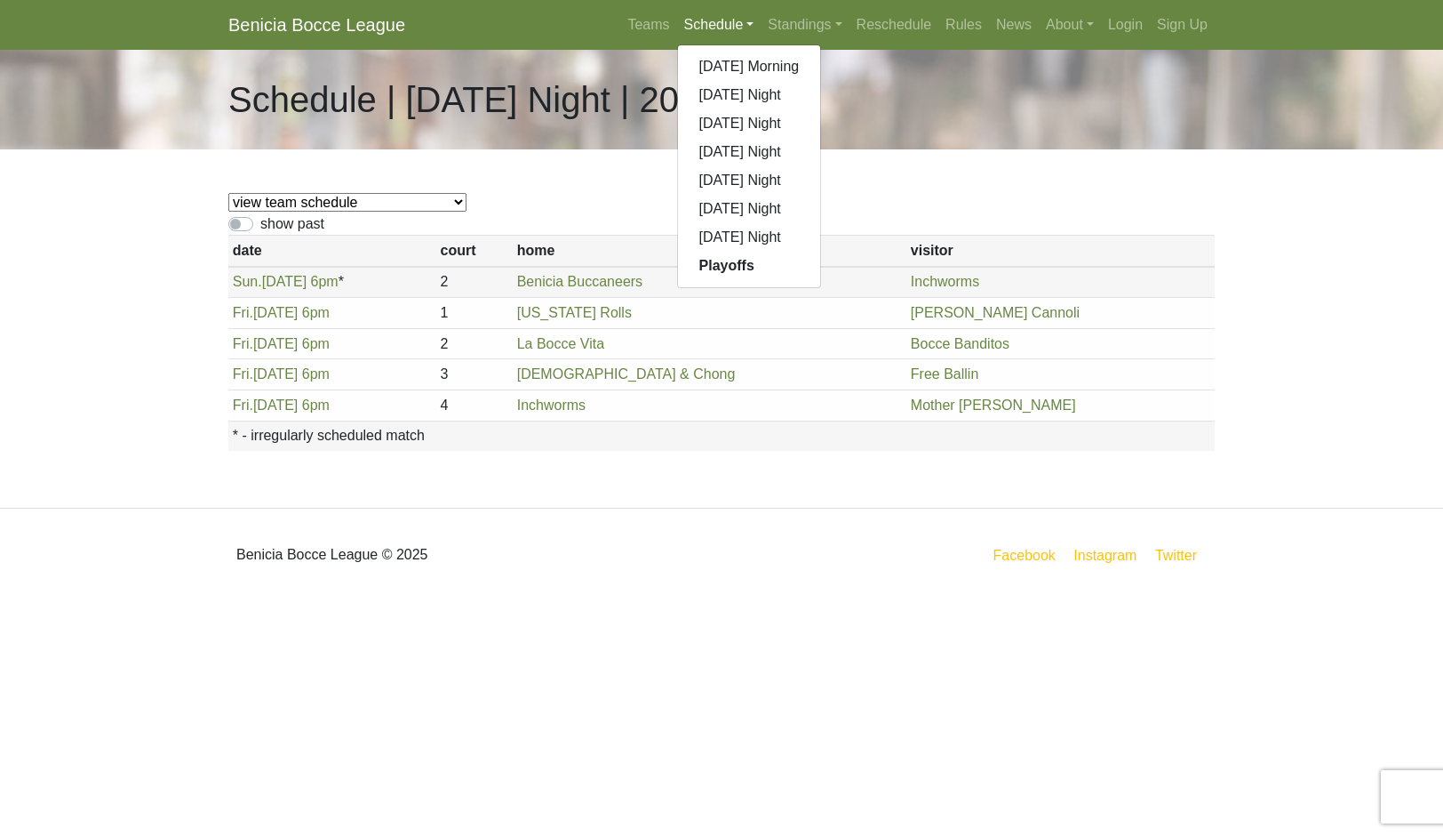
click at [780, 109] on link "[DATE] Night" at bounding box center [749, 95] width 143 height 28
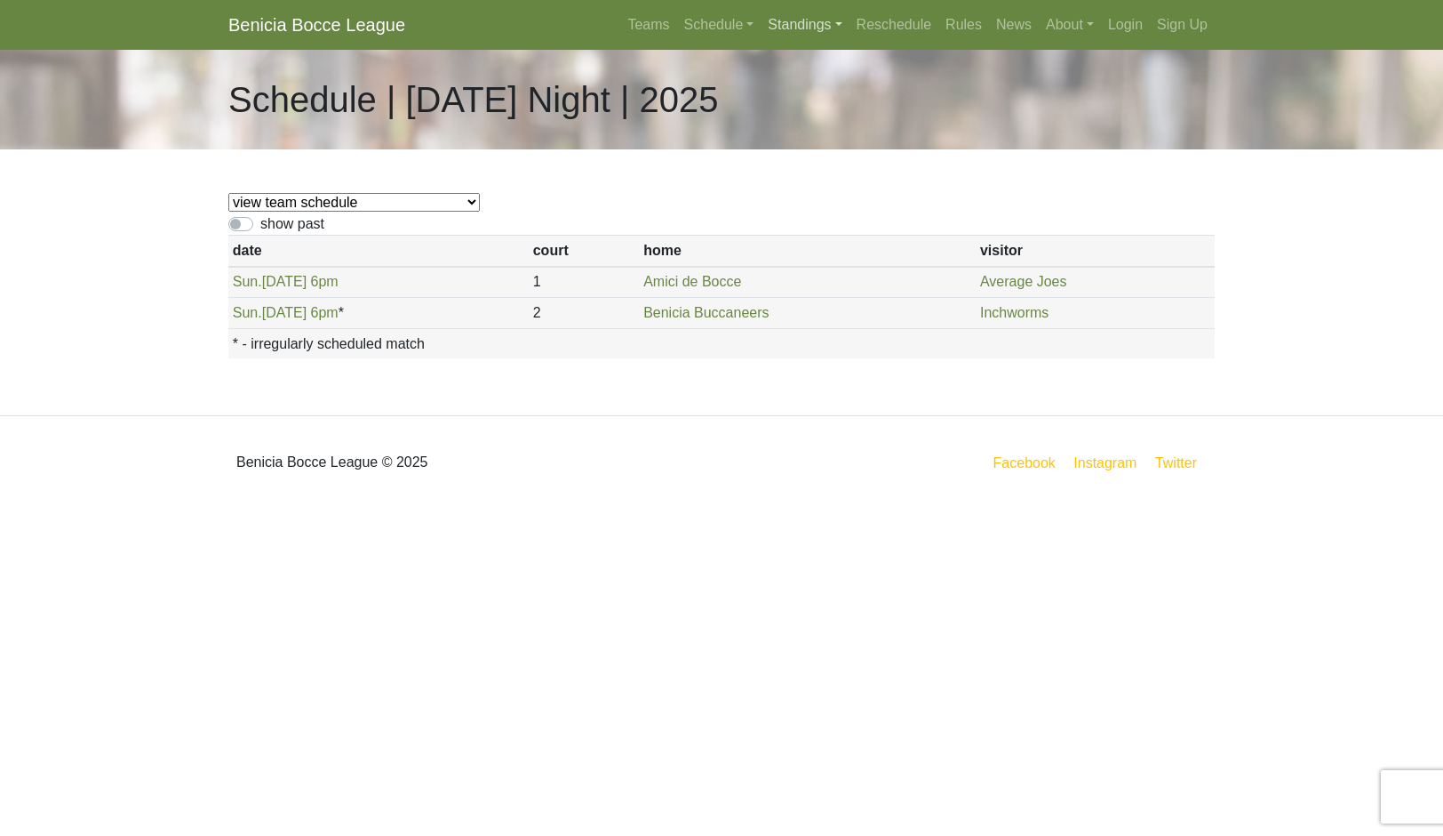
click at [839, 43] on link "Standings" at bounding box center [805, 25] width 88 height 36
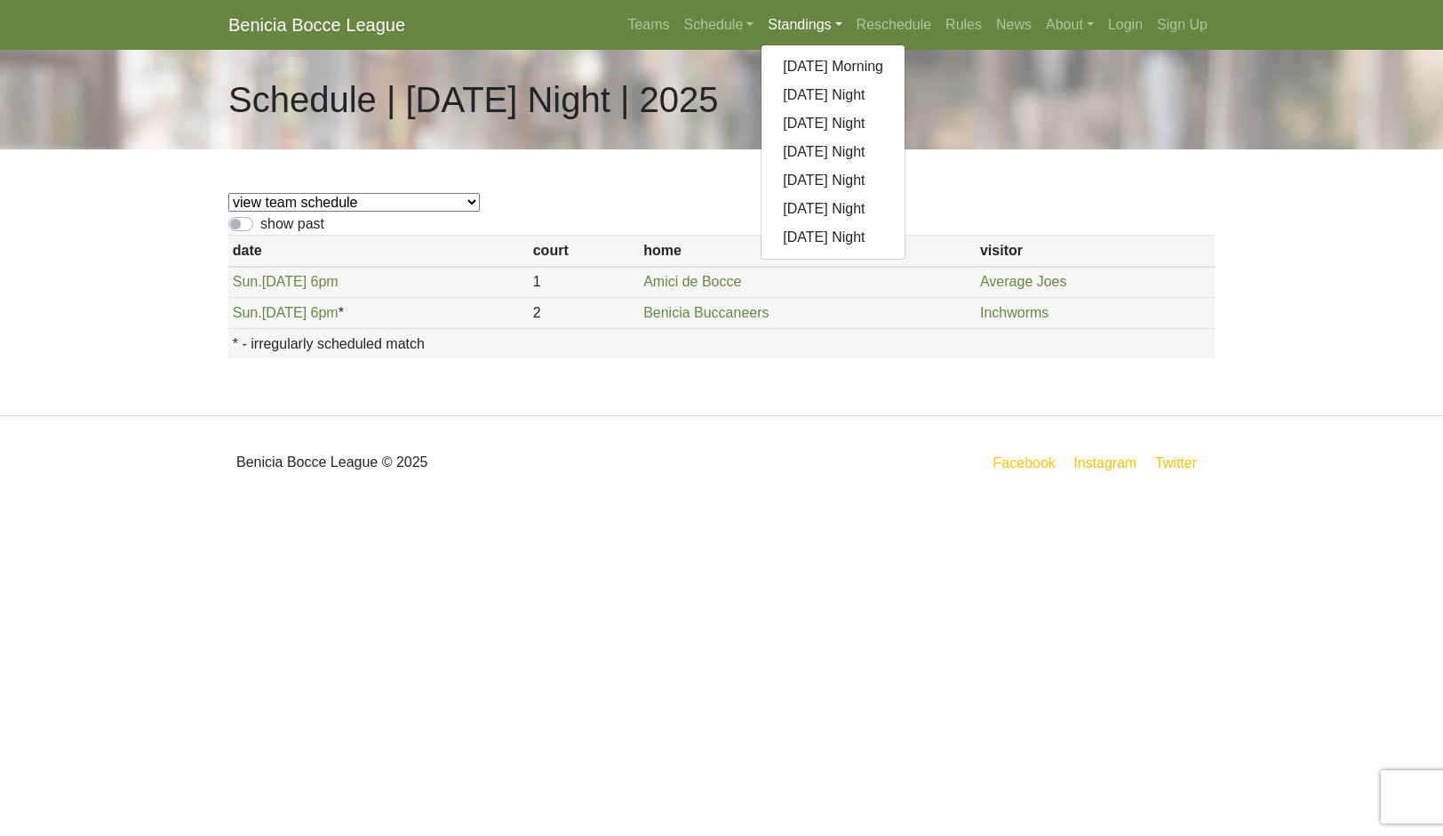
click at [896, 81] on link "[DATE] Morning" at bounding box center [833, 66] width 143 height 28
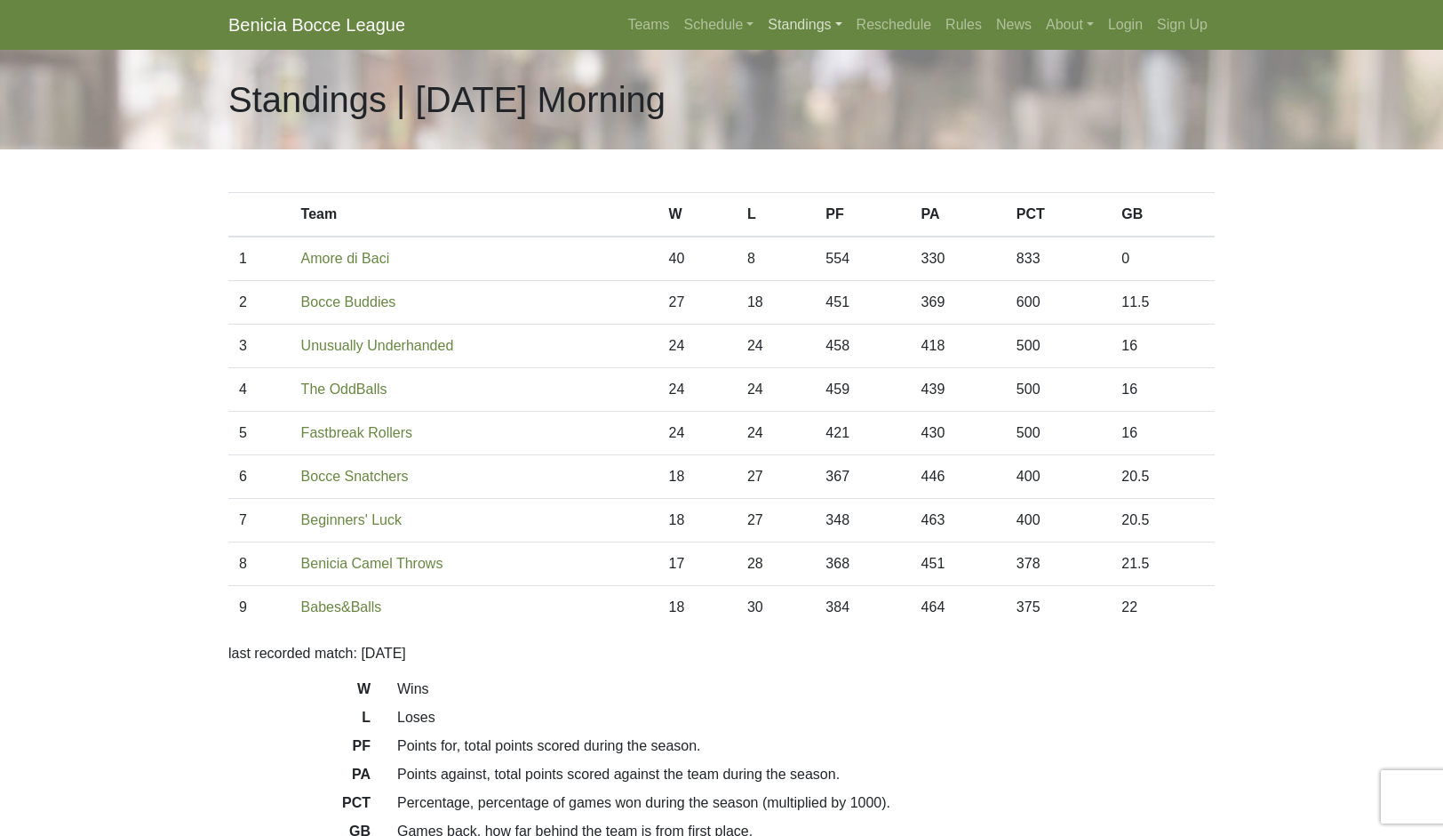
click at [831, 43] on link "Standings" at bounding box center [805, 25] width 88 height 36
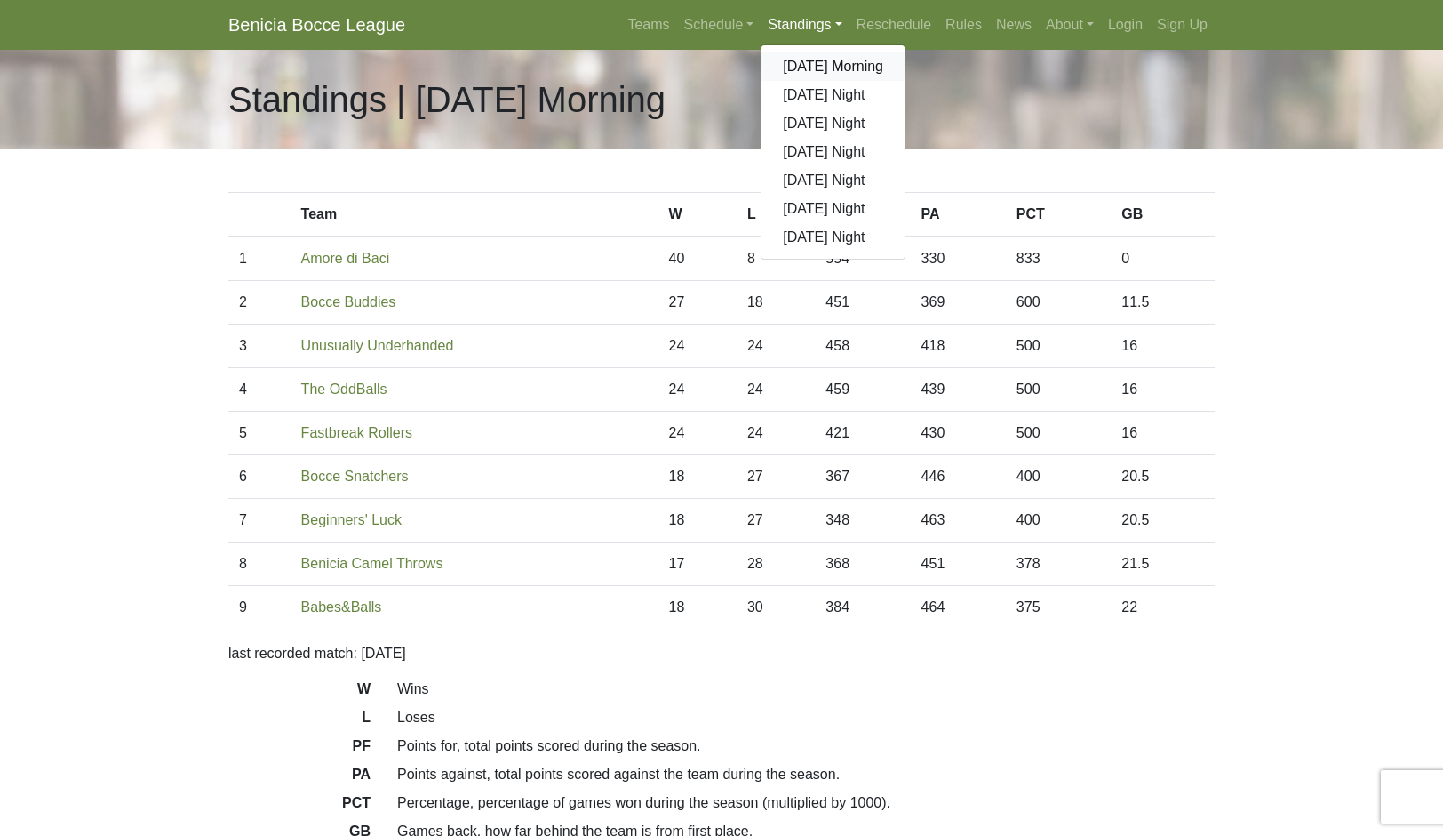
click at [905, 81] on link "[DATE] Morning" at bounding box center [833, 66] width 143 height 28
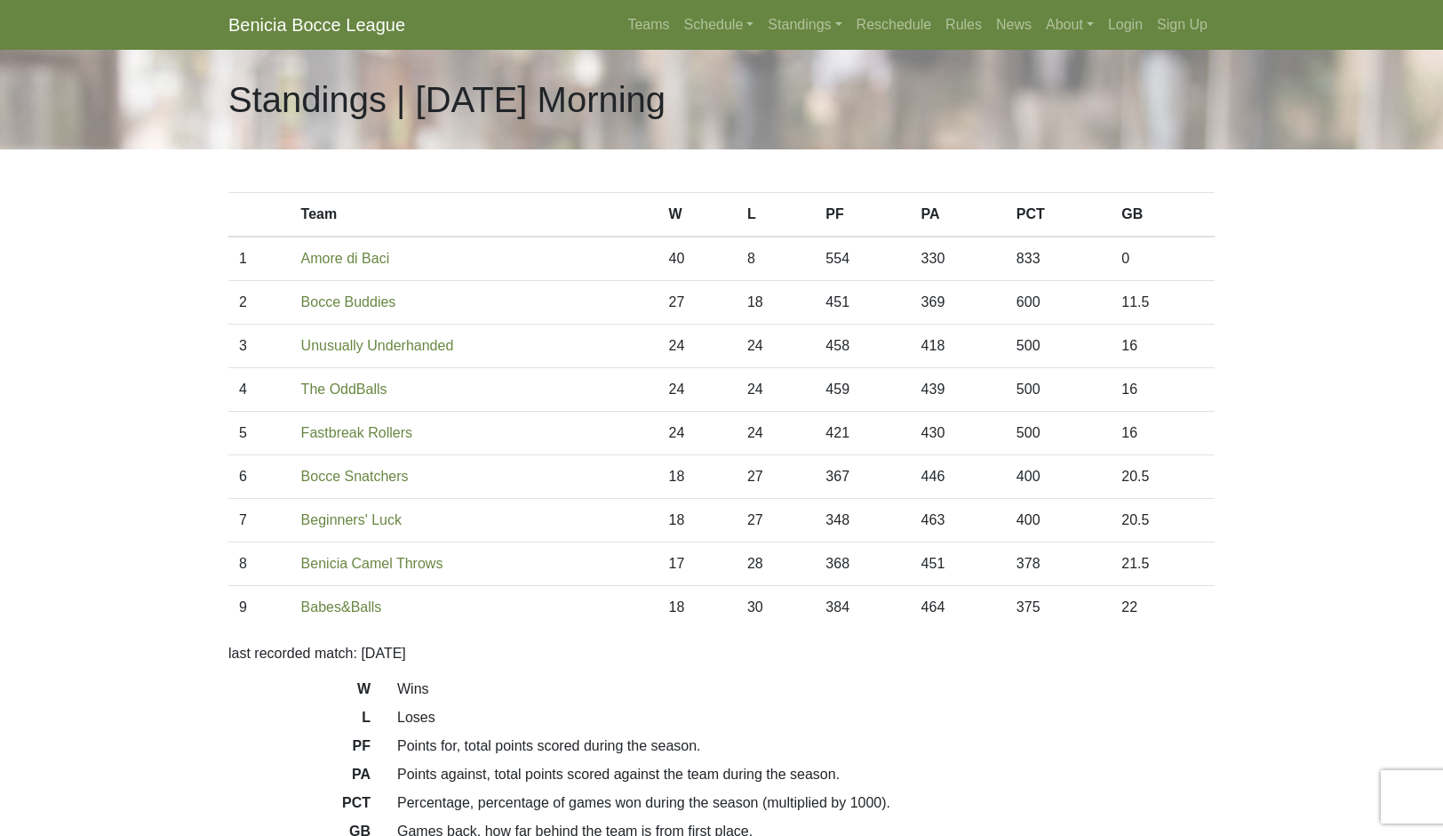
click at [849, 40] on link "Standings" at bounding box center [805, 25] width 88 height 36
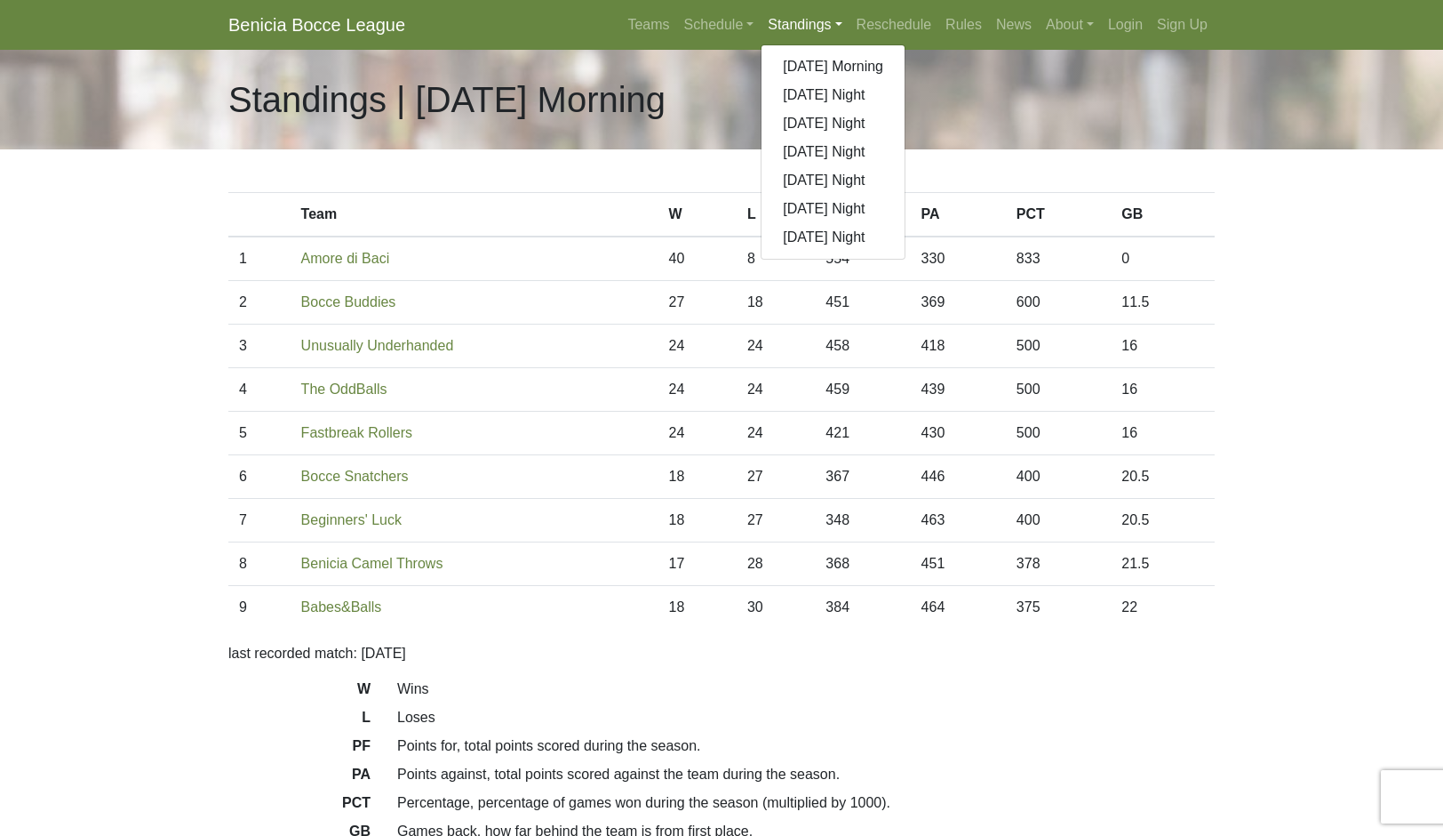
click at [708, 33] on link "Schedule" at bounding box center [719, 25] width 84 height 36
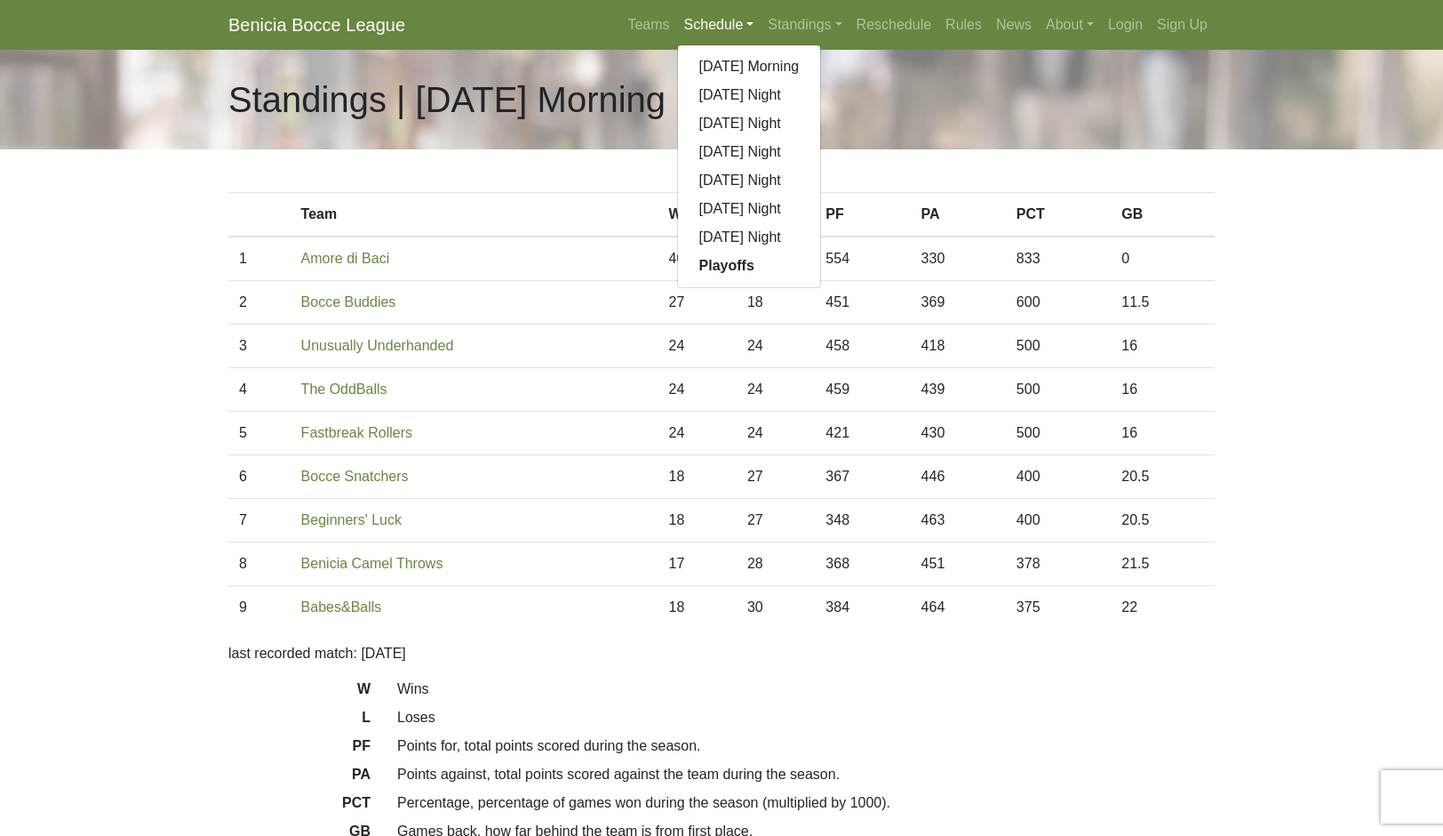
click at [799, 81] on link "[DATE] Morning" at bounding box center [749, 66] width 143 height 28
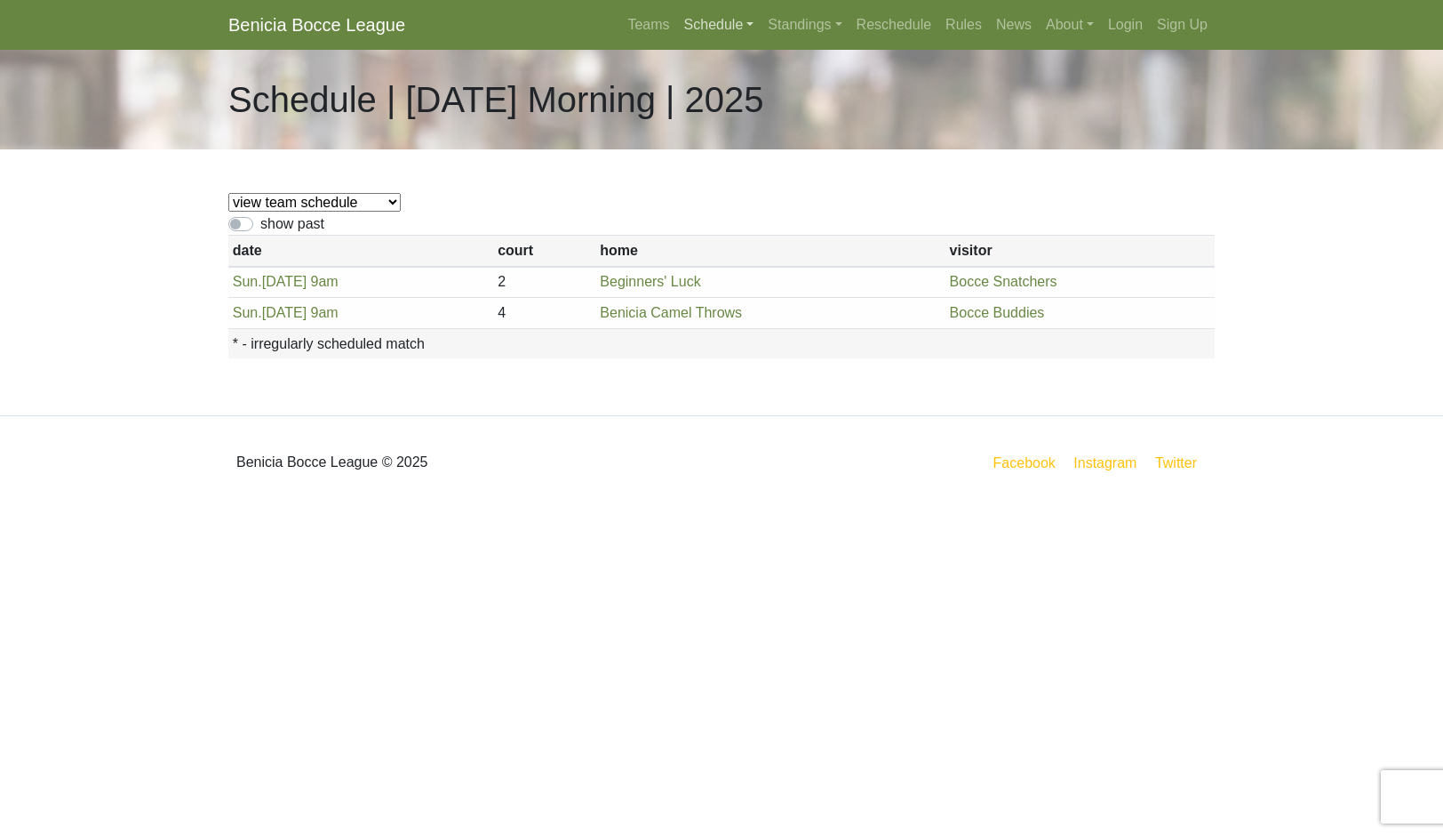
click at [703, 43] on link "Schedule" at bounding box center [719, 25] width 84 height 36
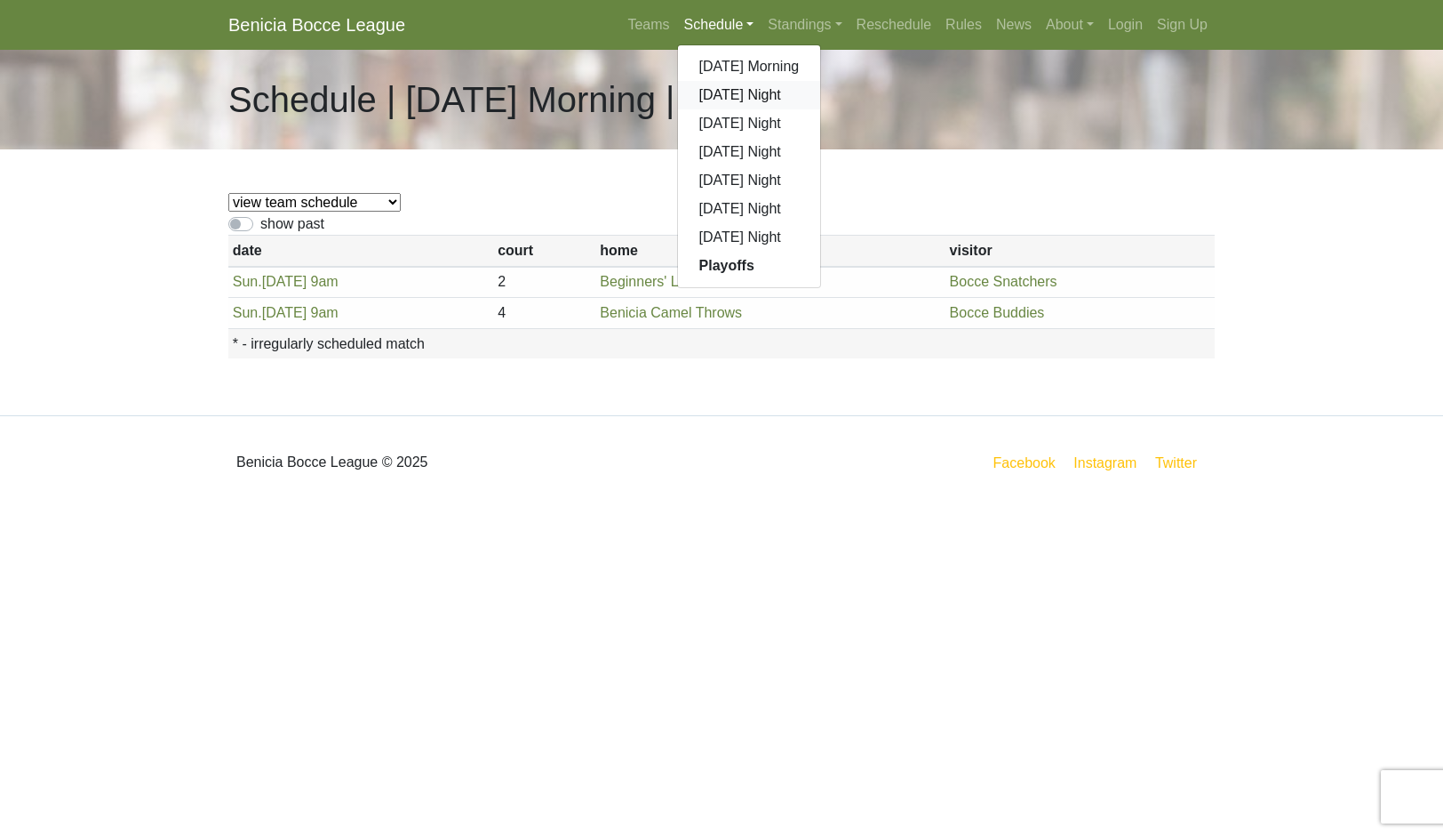
click at [761, 109] on link "[DATE] Night" at bounding box center [749, 95] width 143 height 28
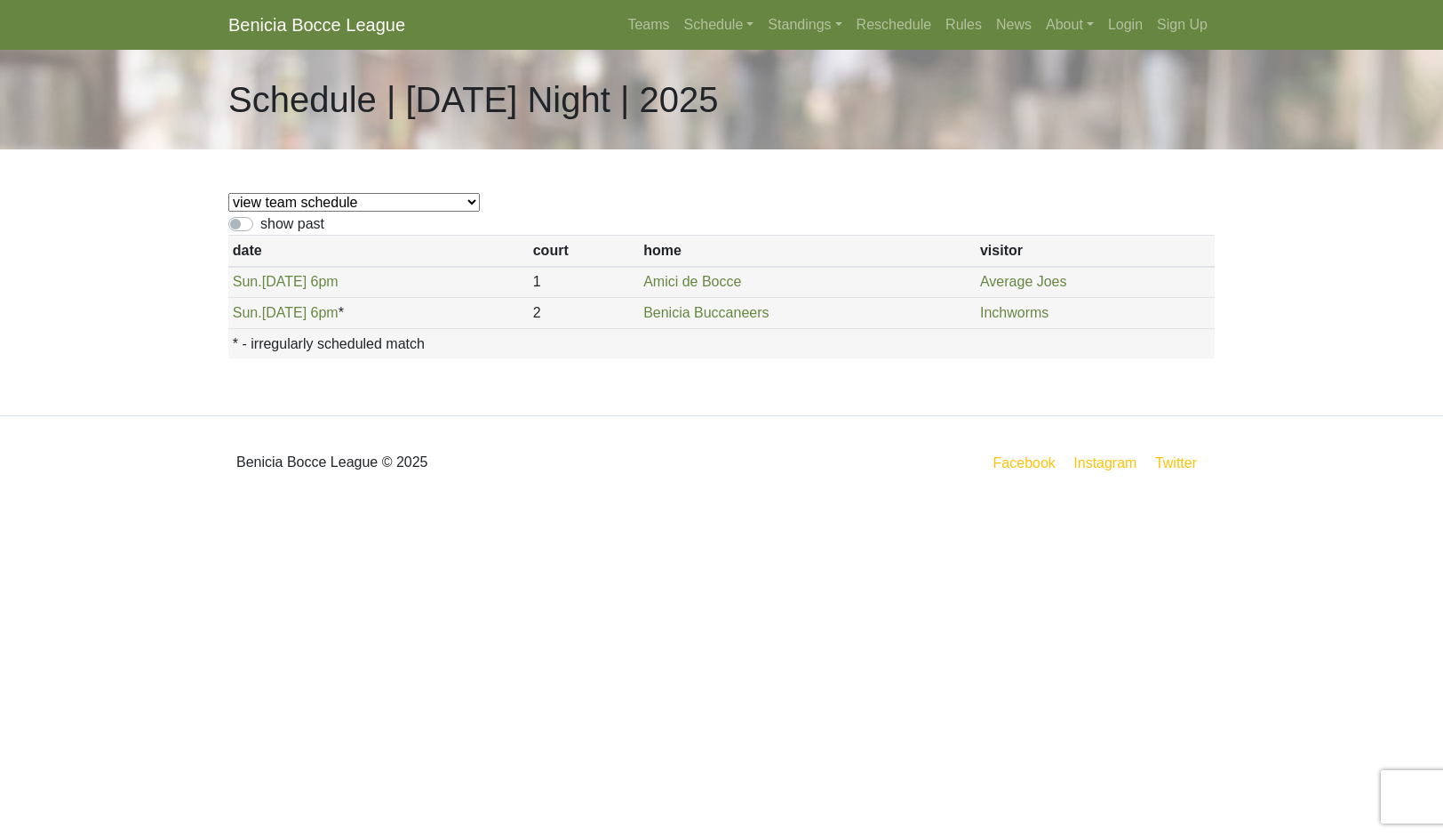
click at [717, 40] on link "Schedule" at bounding box center [719, 25] width 84 height 36
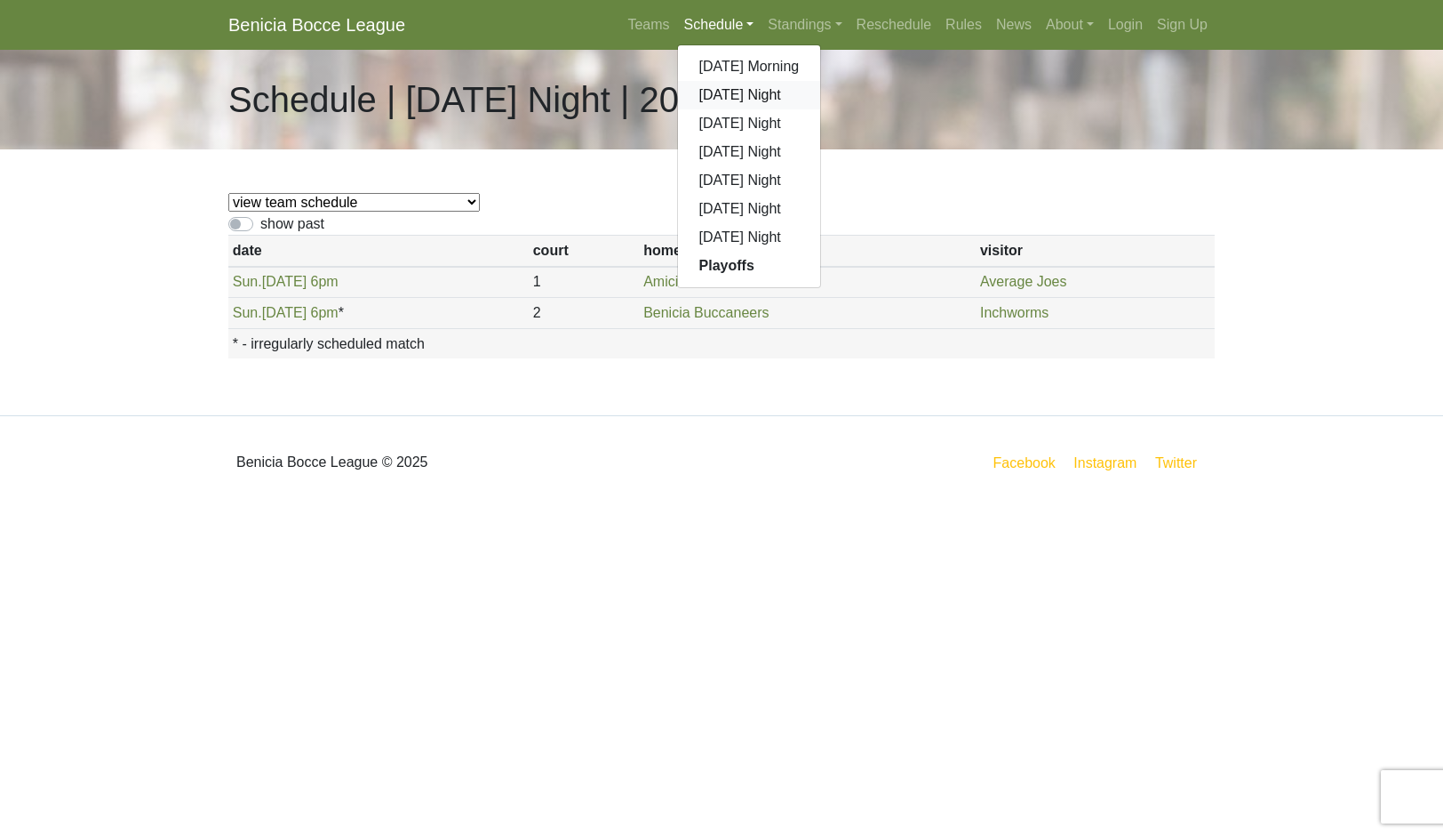
click at [764, 109] on link "[DATE] Night" at bounding box center [749, 95] width 143 height 28
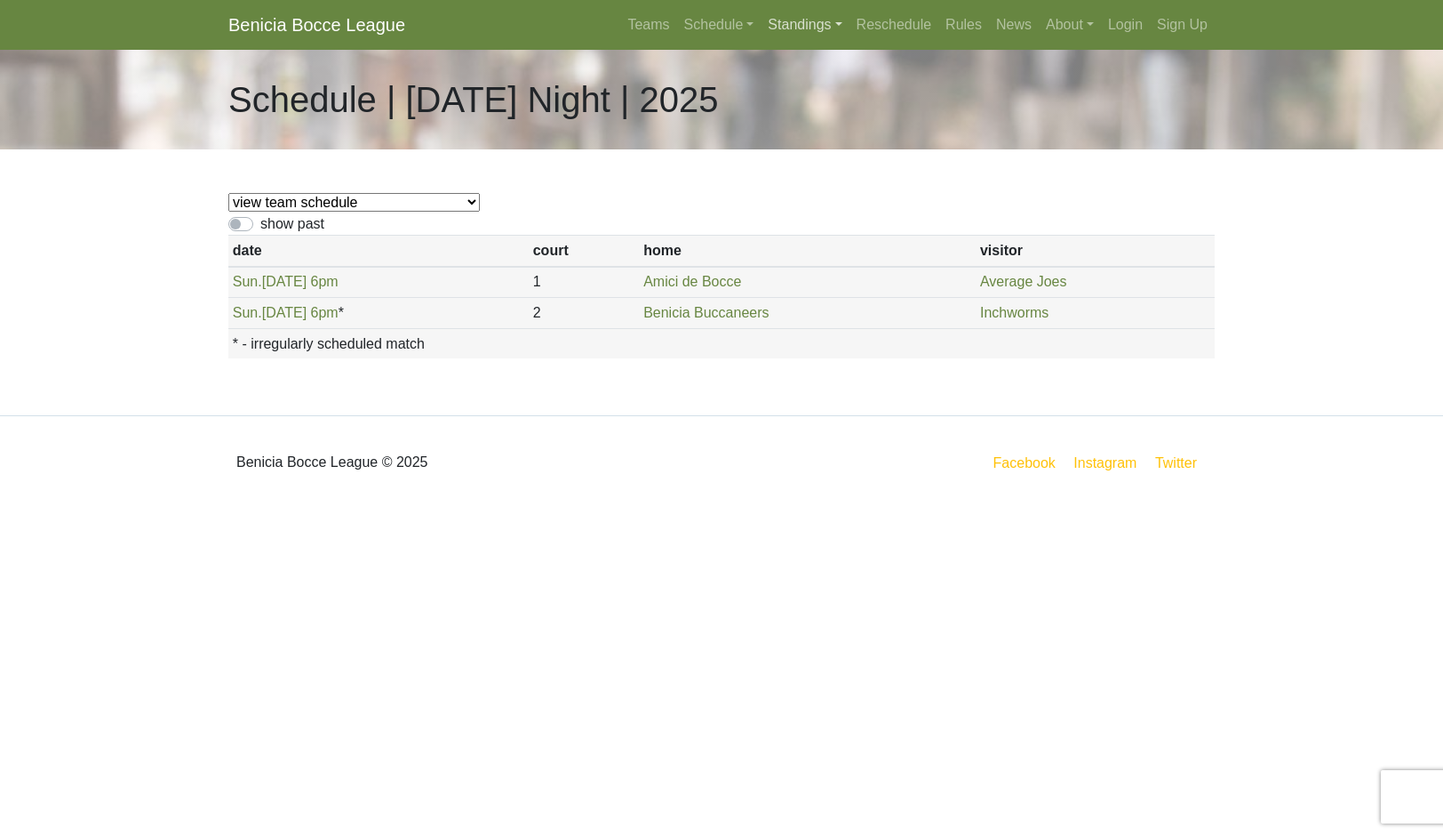
click at [843, 43] on link "Standings" at bounding box center [805, 25] width 88 height 36
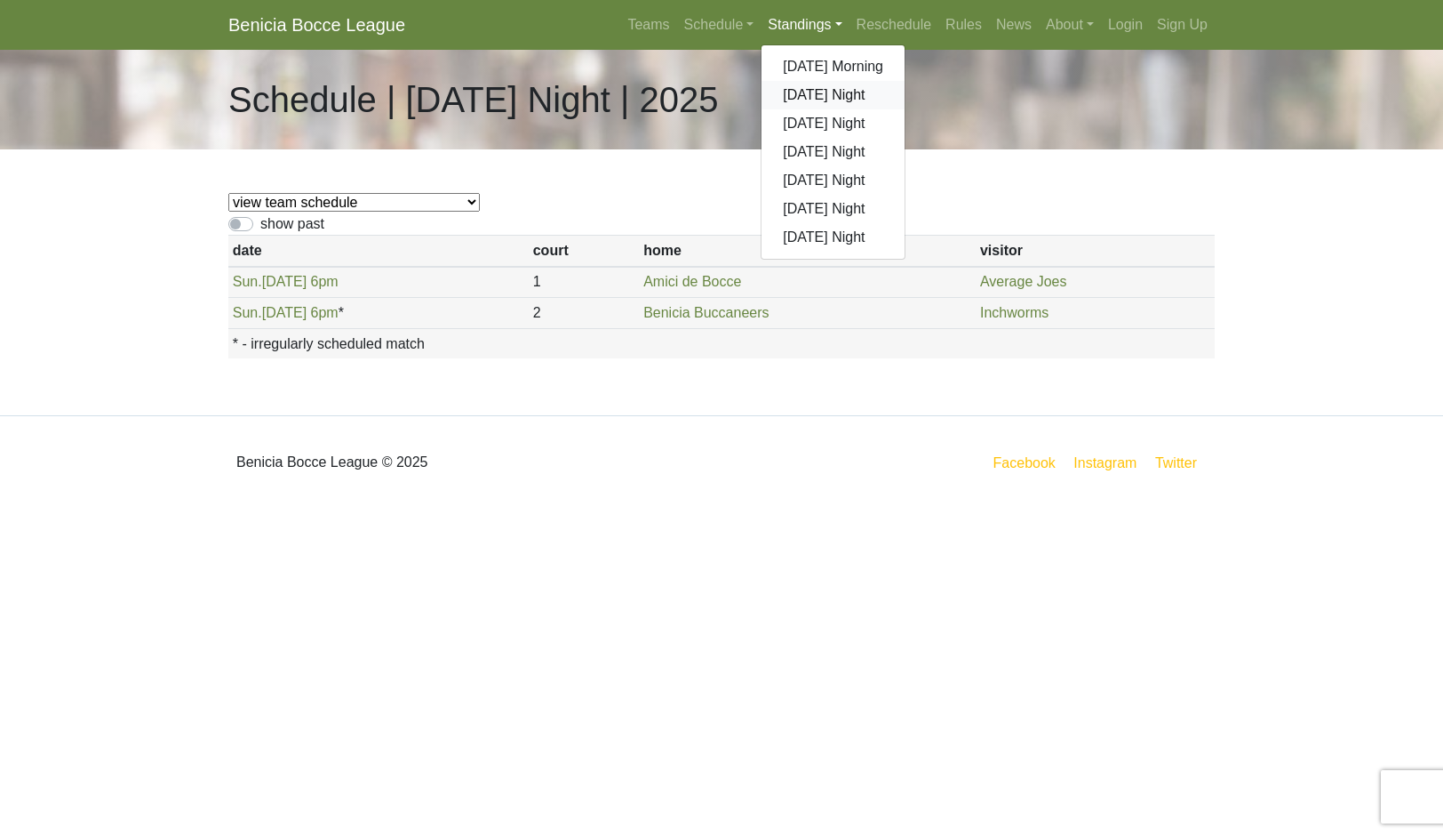
click at [899, 109] on link "[DATE] Night" at bounding box center [833, 95] width 143 height 28
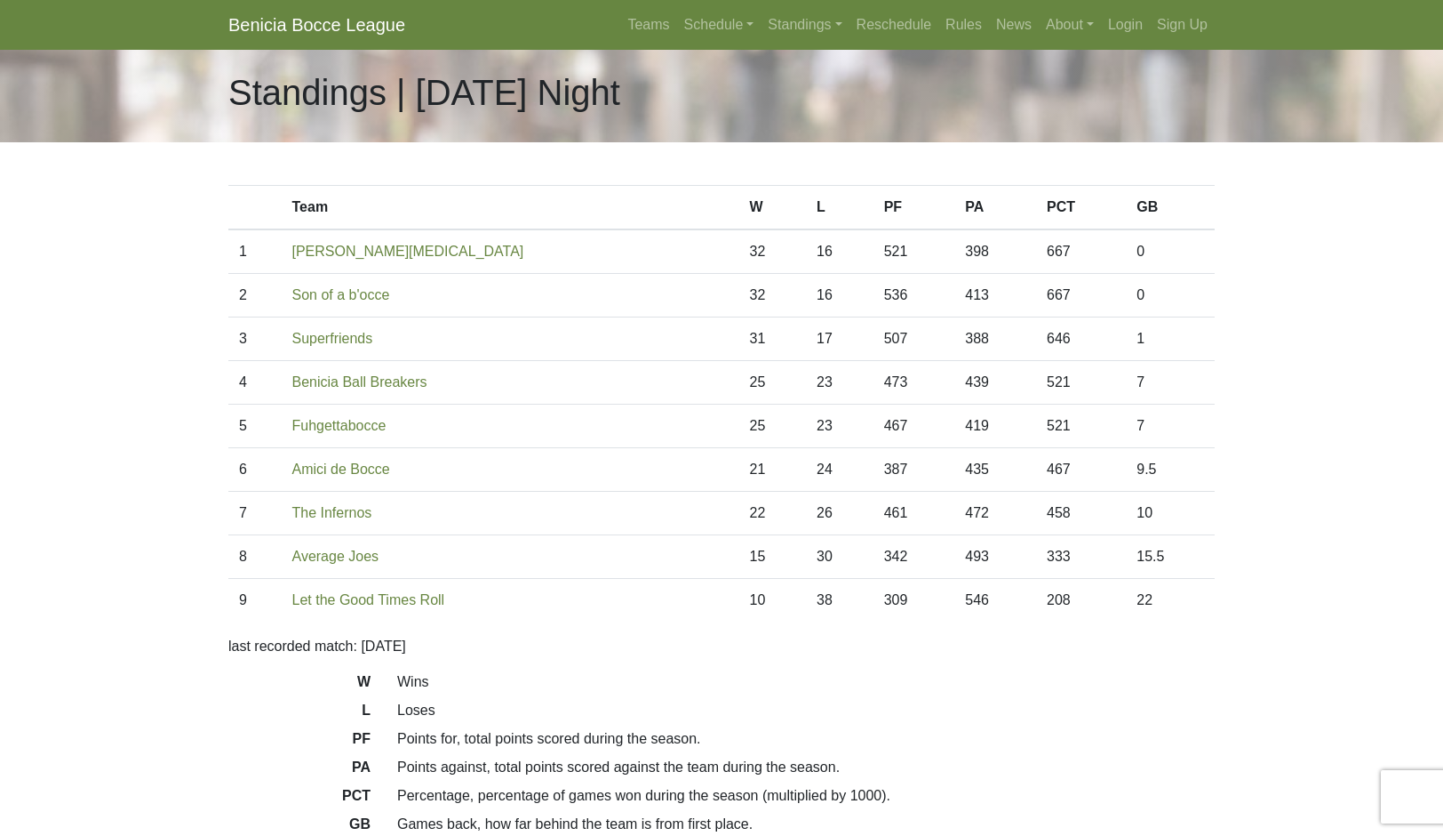
scroll to position [4, 0]
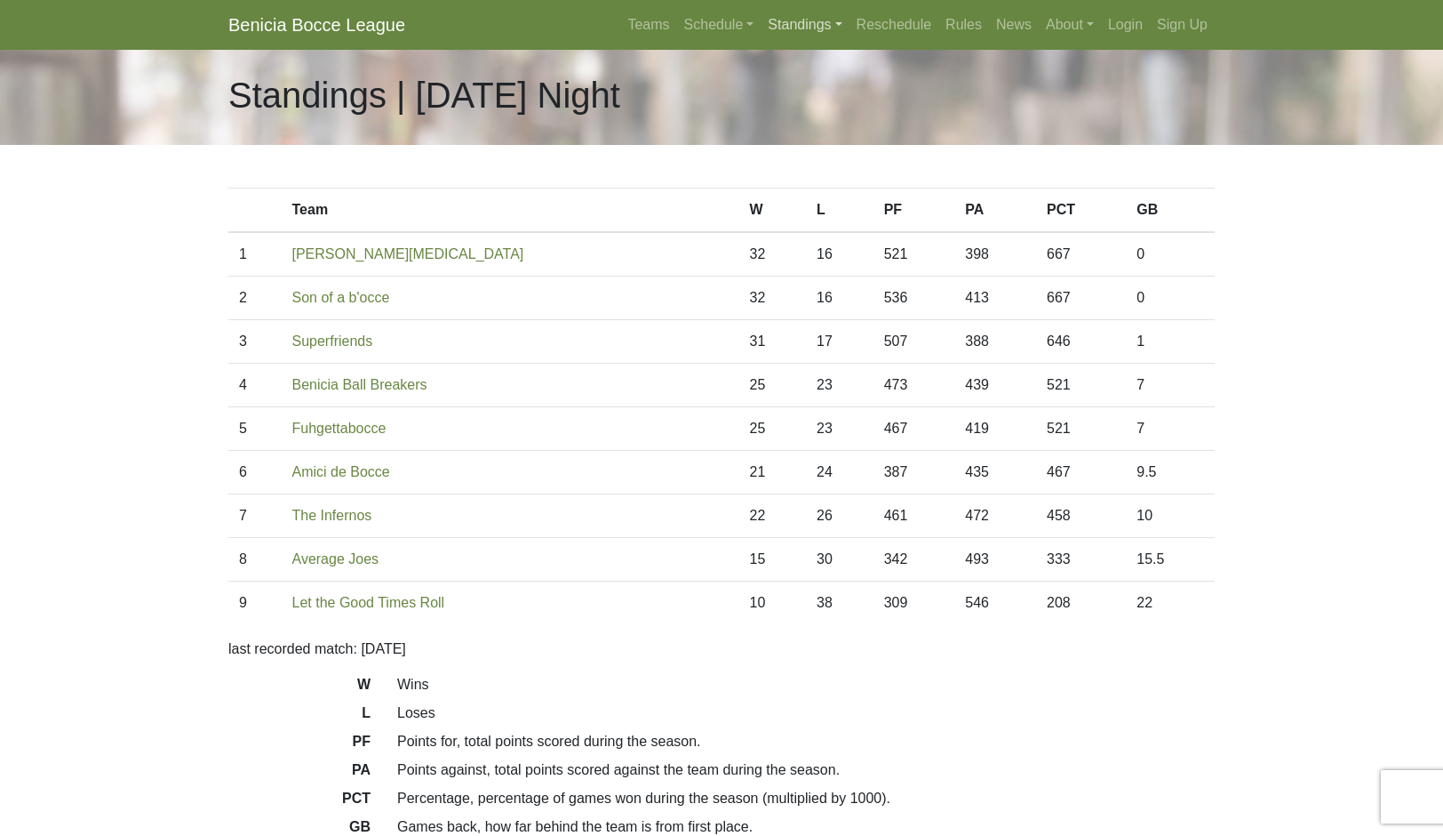
click at [849, 36] on link "Standings" at bounding box center [805, 25] width 88 height 36
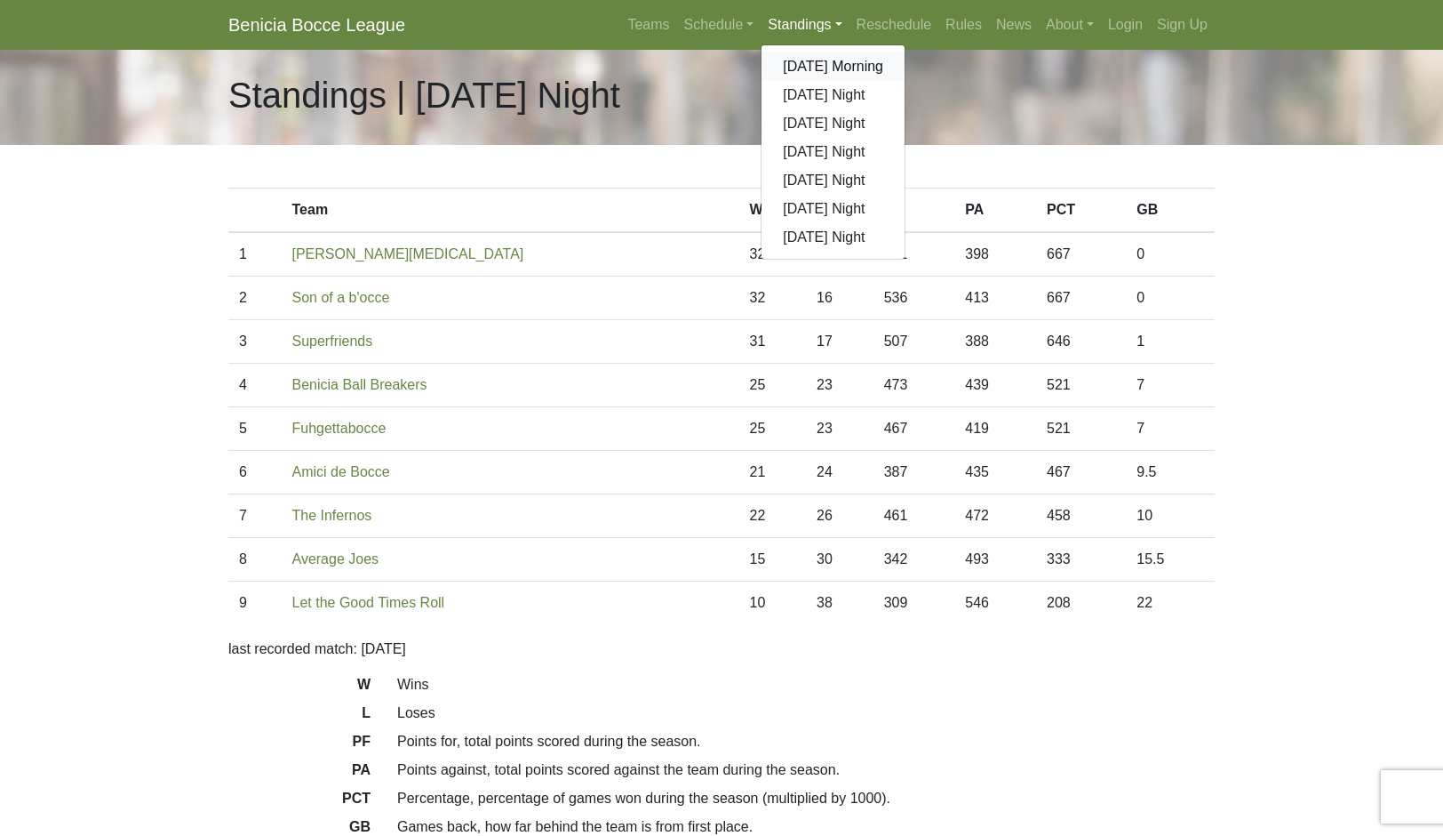
click at [905, 81] on link "[DATE] Morning" at bounding box center [833, 66] width 143 height 28
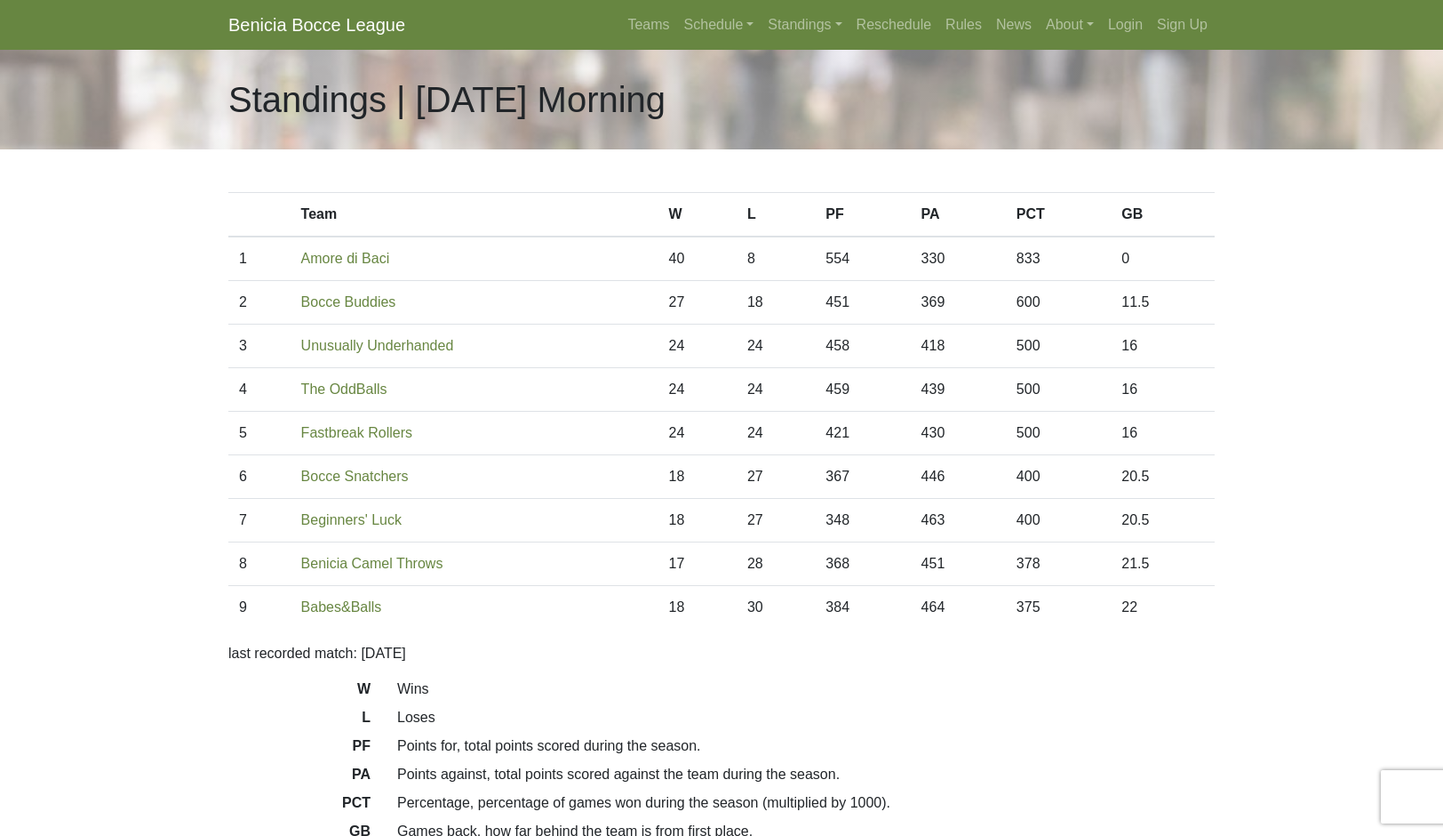
click at [701, 32] on link "Schedule" at bounding box center [719, 25] width 84 height 36
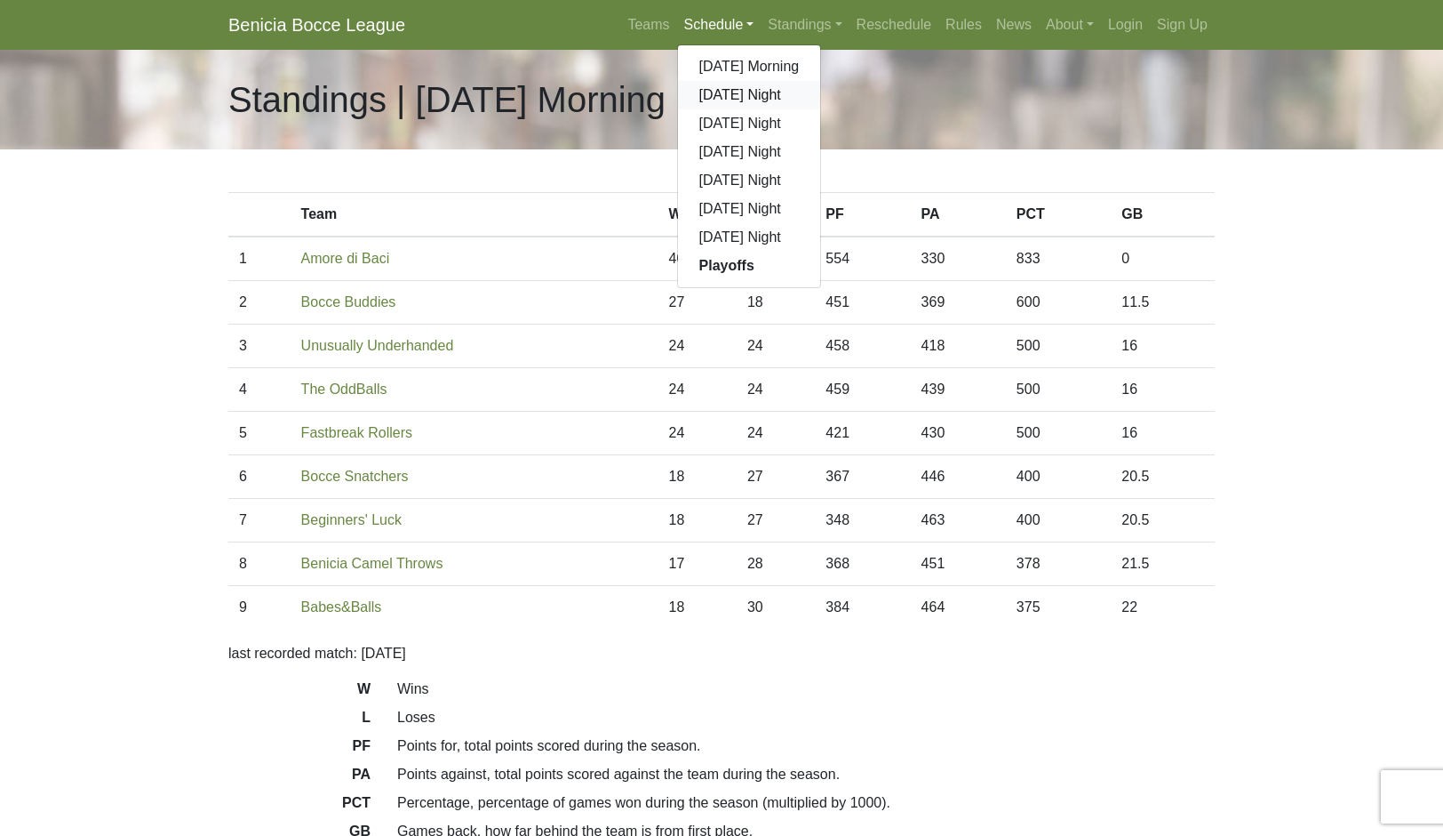
click at [789, 109] on link "[DATE] Night" at bounding box center [749, 95] width 143 height 28
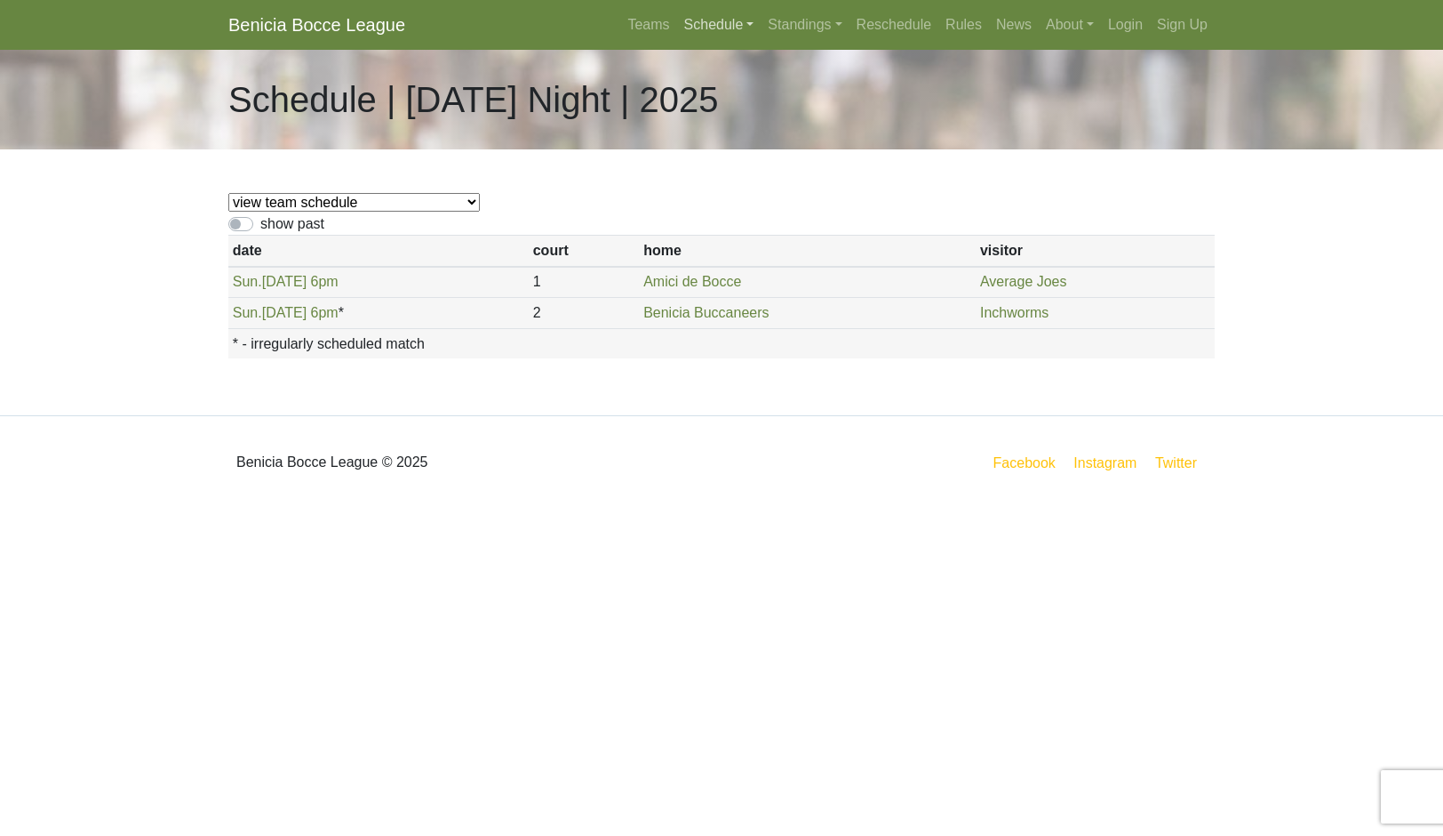
click at [696, 36] on link "Schedule" at bounding box center [719, 25] width 84 height 36
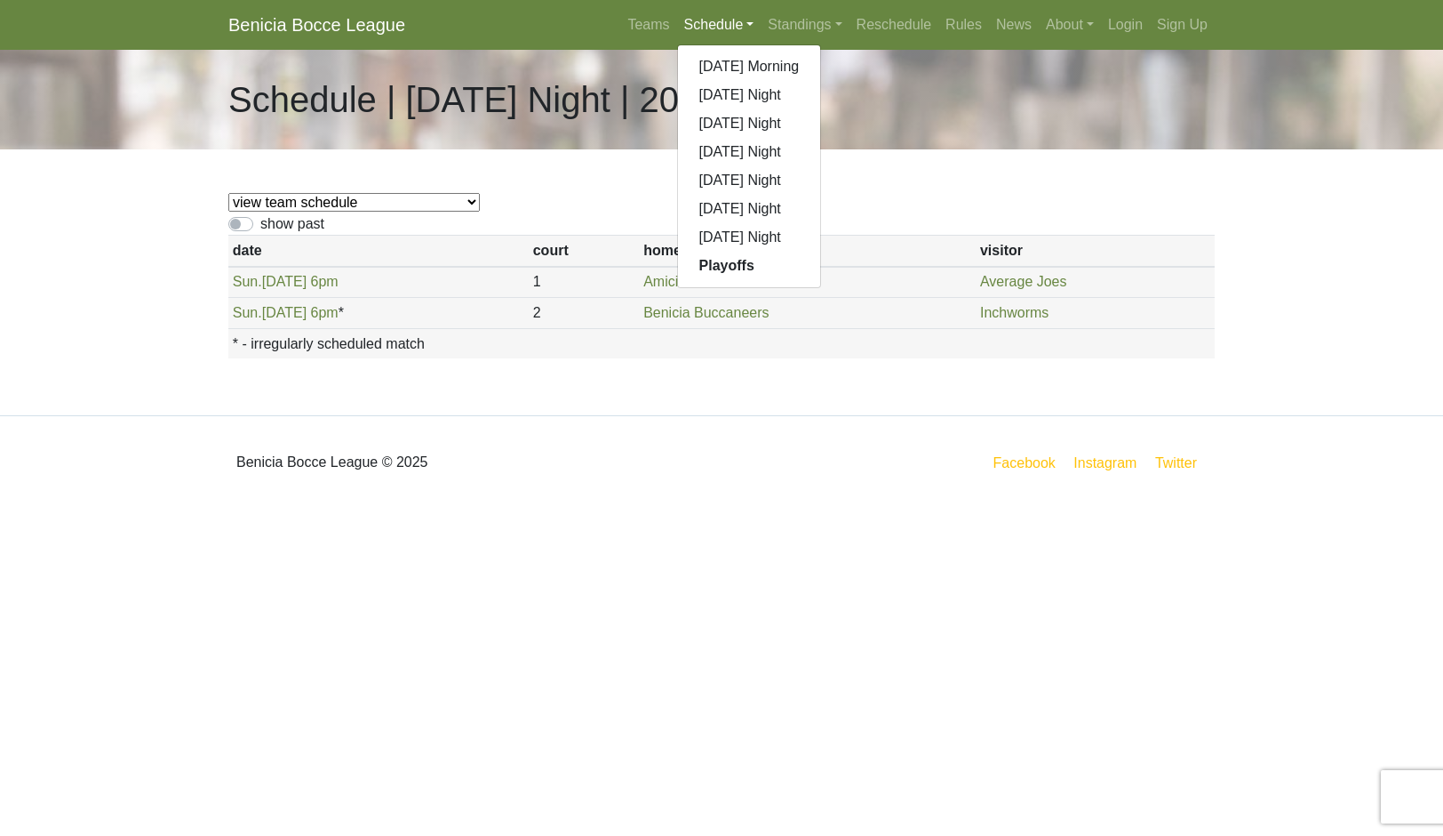
click at [758, 252] on link "[DATE] Night" at bounding box center [749, 237] width 143 height 28
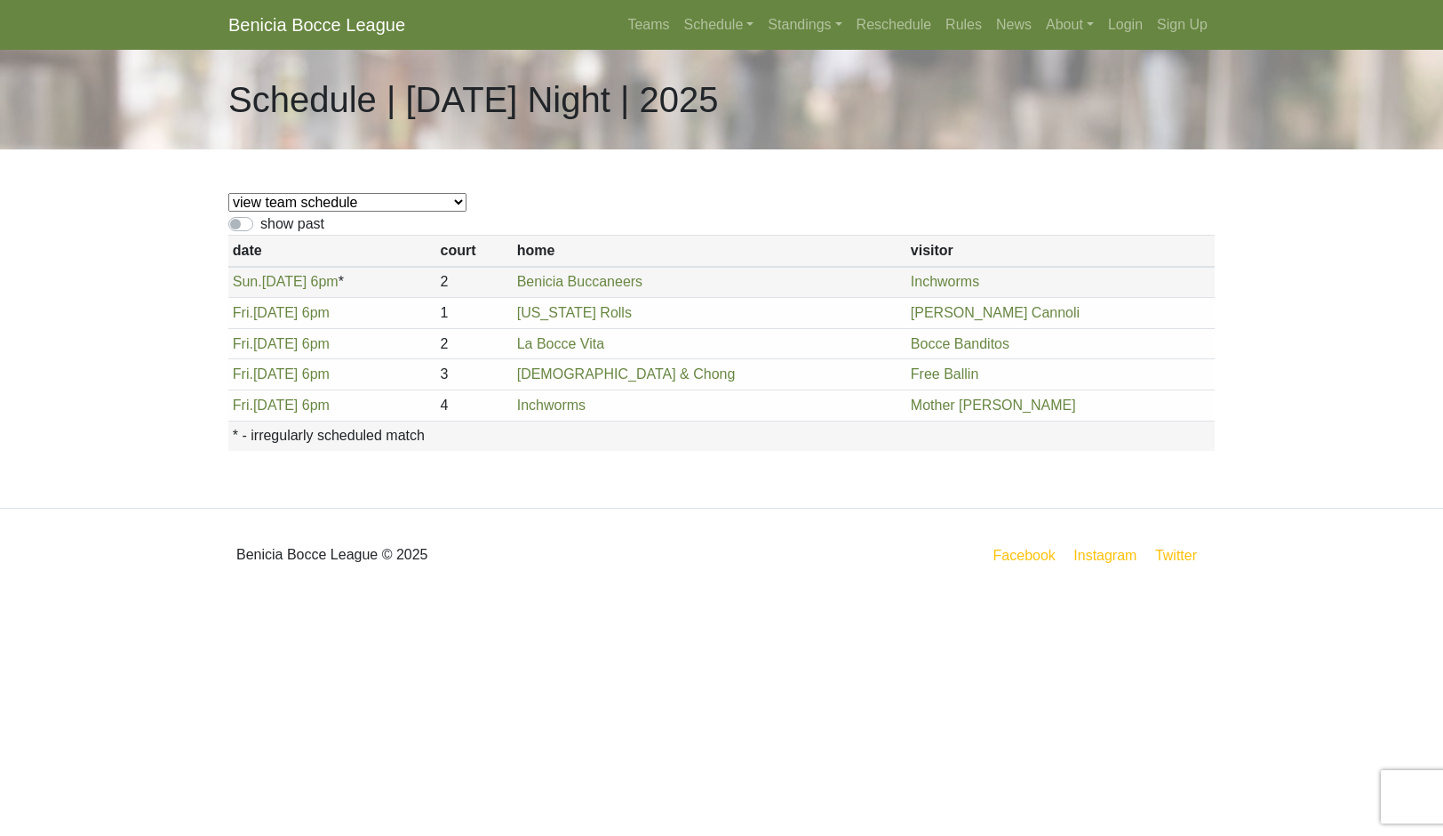
click at [840, 36] on link "Standings" at bounding box center [805, 25] width 88 height 36
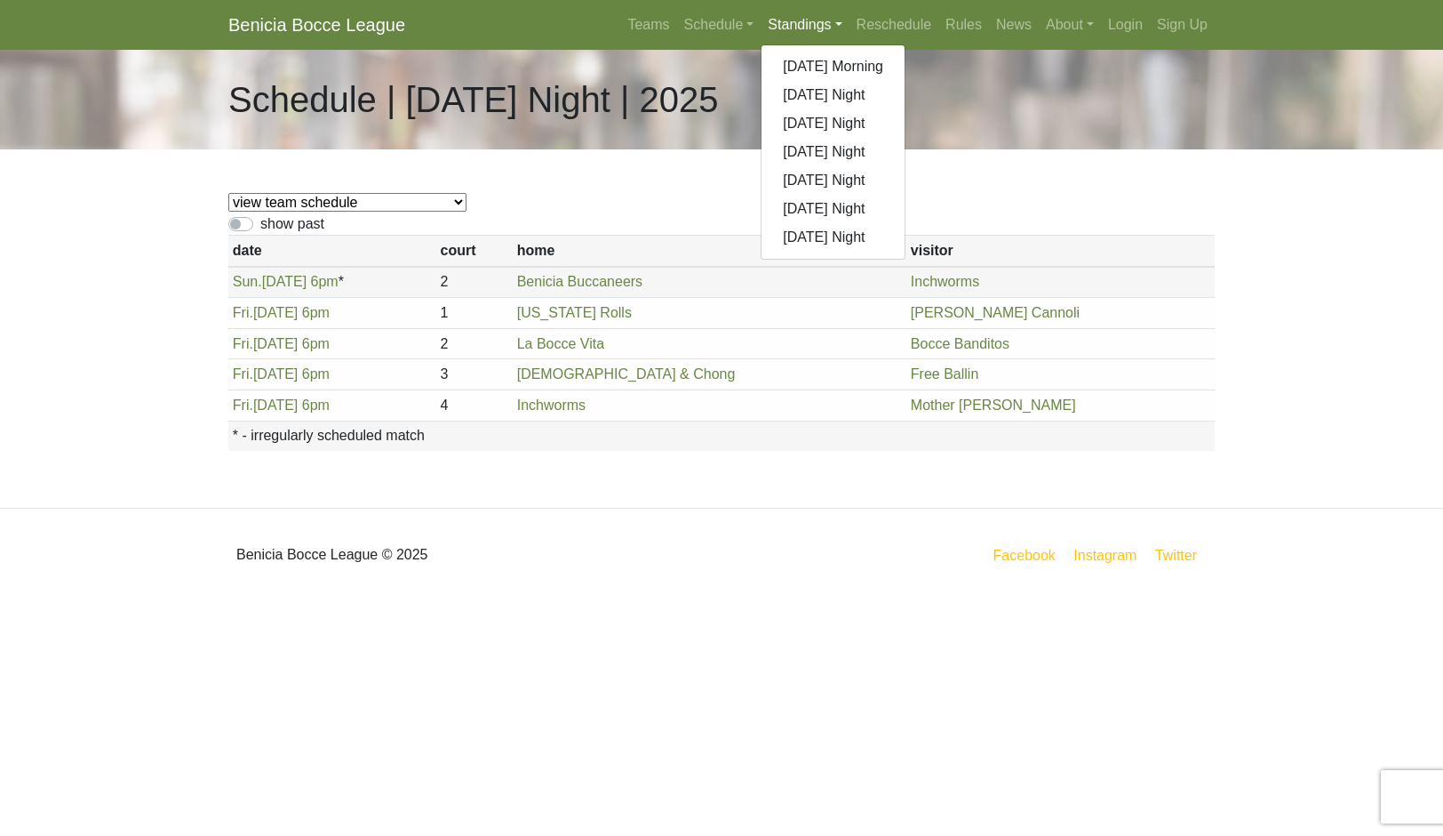
click at [905, 223] on link "[DATE] Night" at bounding box center [833, 209] width 143 height 28
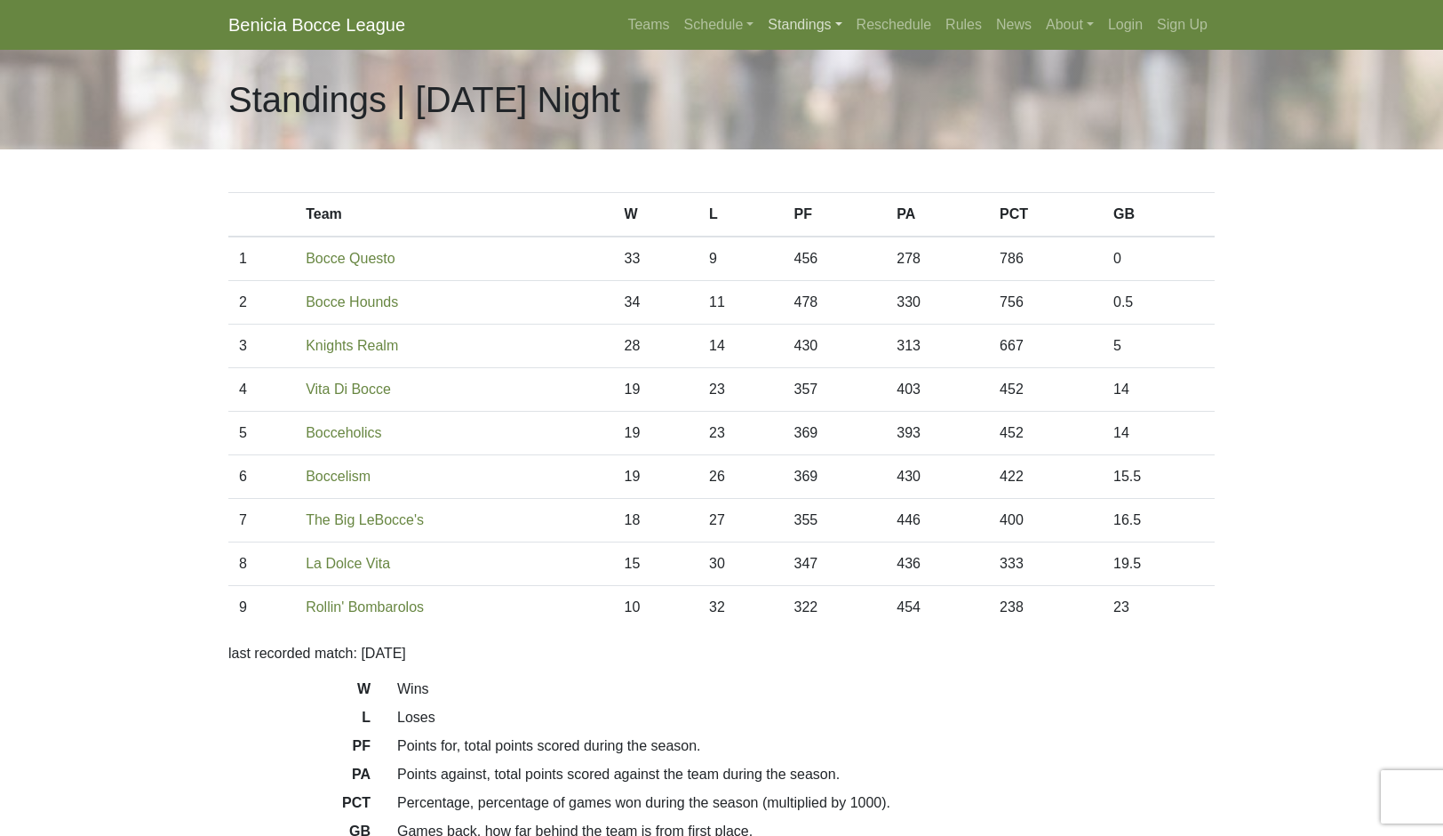
click at [840, 19] on link "Standings" at bounding box center [805, 25] width 88 height 36
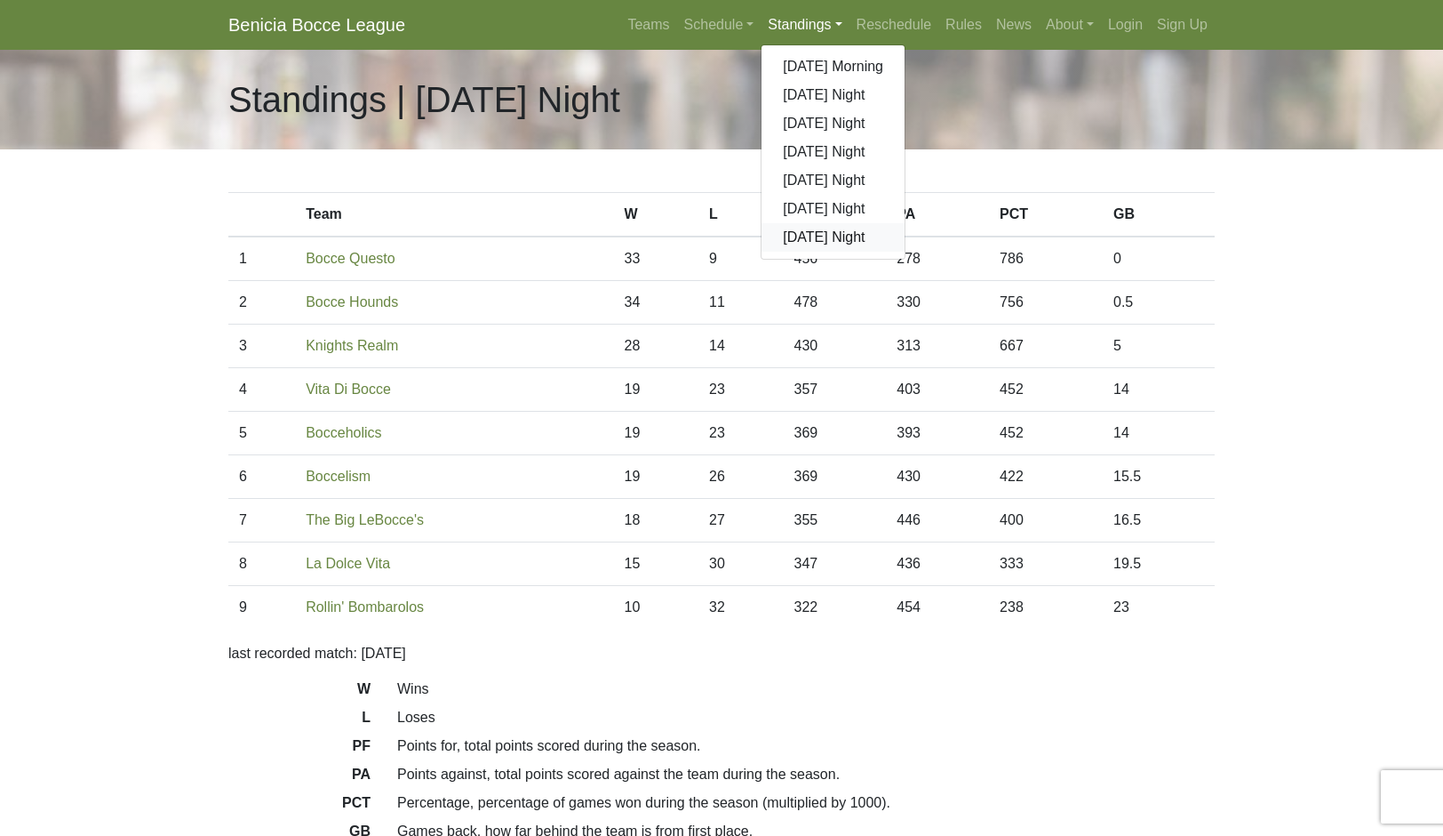
click at [868, 252] on link "[DATE] Night" at bounding box center [833, 237] width 143 height 28
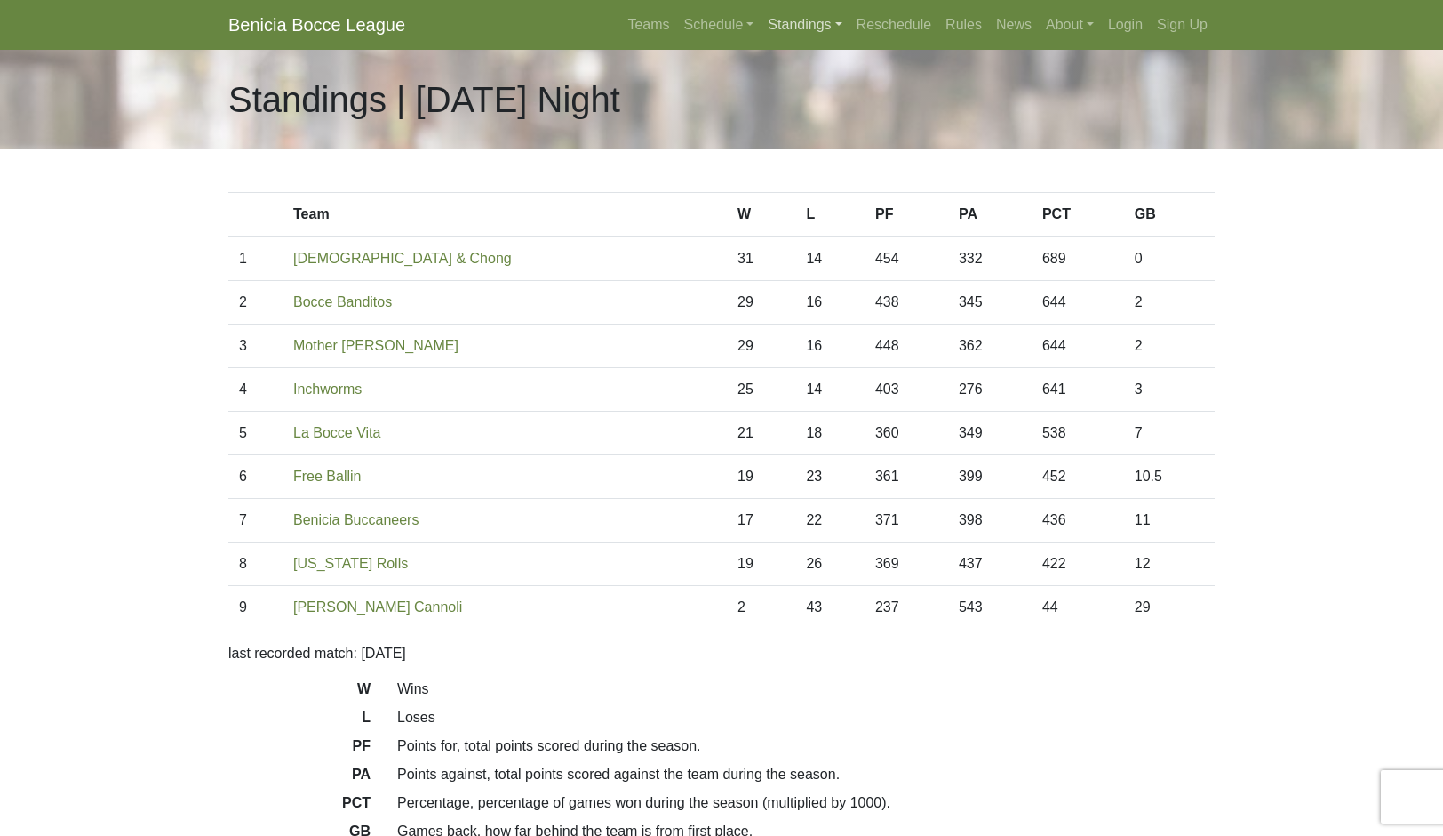
click at [836, 43] on link "Standings" at bounding box center [805, 25] width 88 height 36
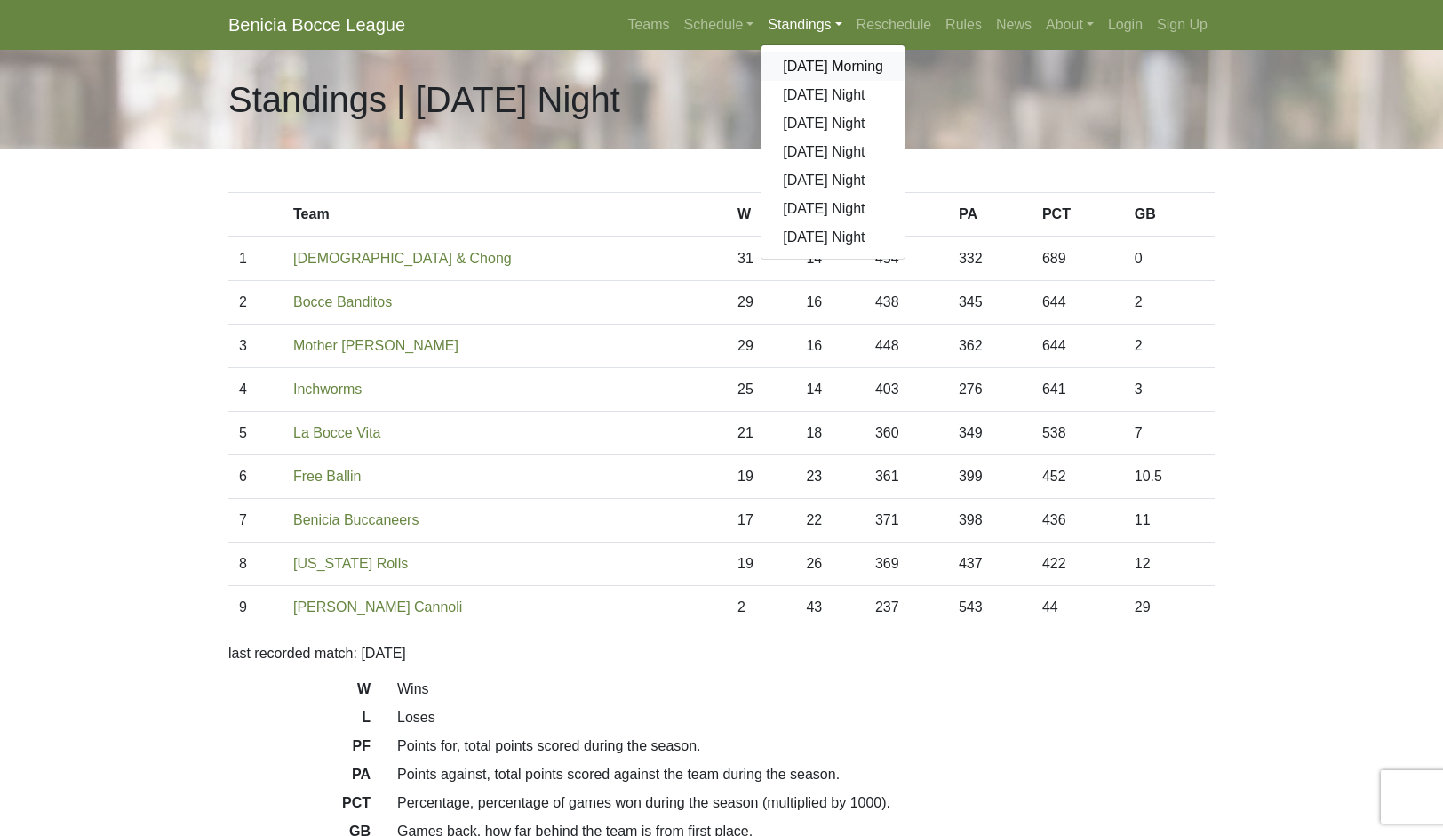
click at [905, 81] on link "[DATE] Morning" at bounding box center [833, 66] width 143 height 28
